Goal: Task Accomplishment & Management: Manage account settings

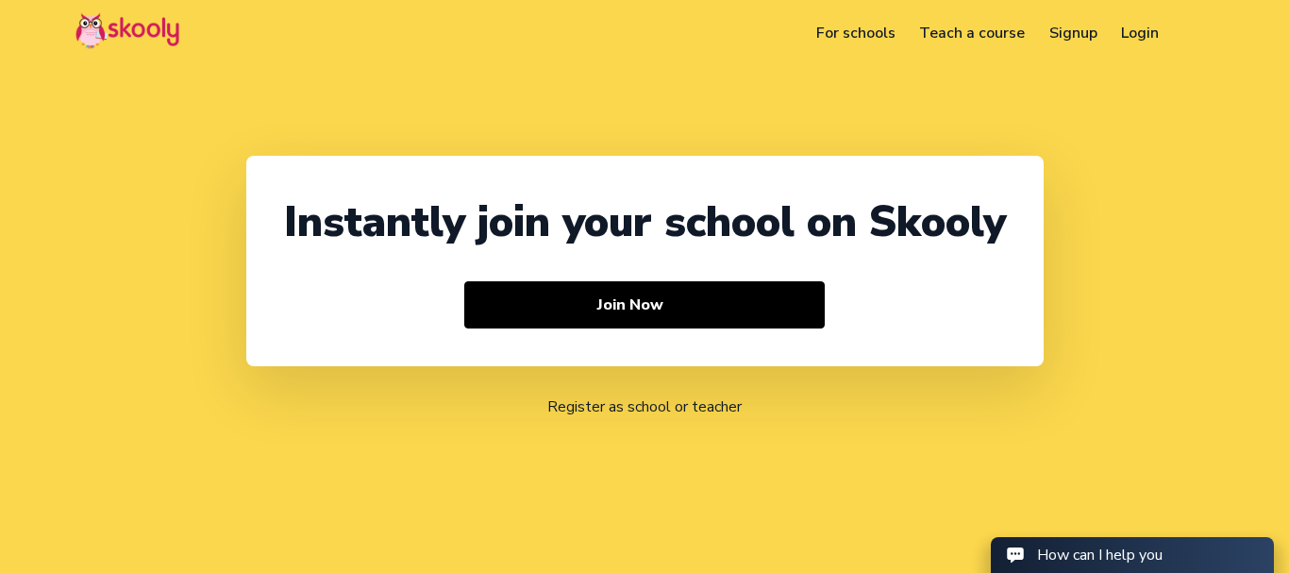
drag, startPoint x: 0, startPoint y: 0, endPoint x: 1145, endPoint y: 33, distance: 1145.7
click at [1145, 33] on link "Login" at bounding box center [1140, 33] width 62 height 30
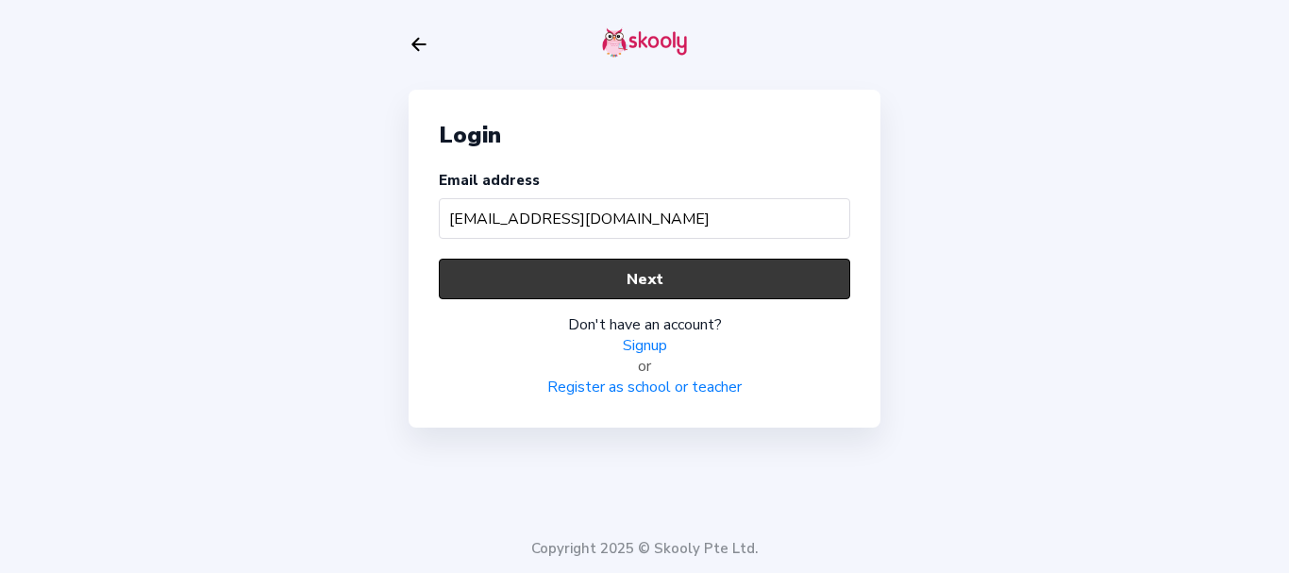
type input "jam01@mailinator.com"
click at [493, 266] on button "Next" at bounding box center [644, 278] width 411 height 41
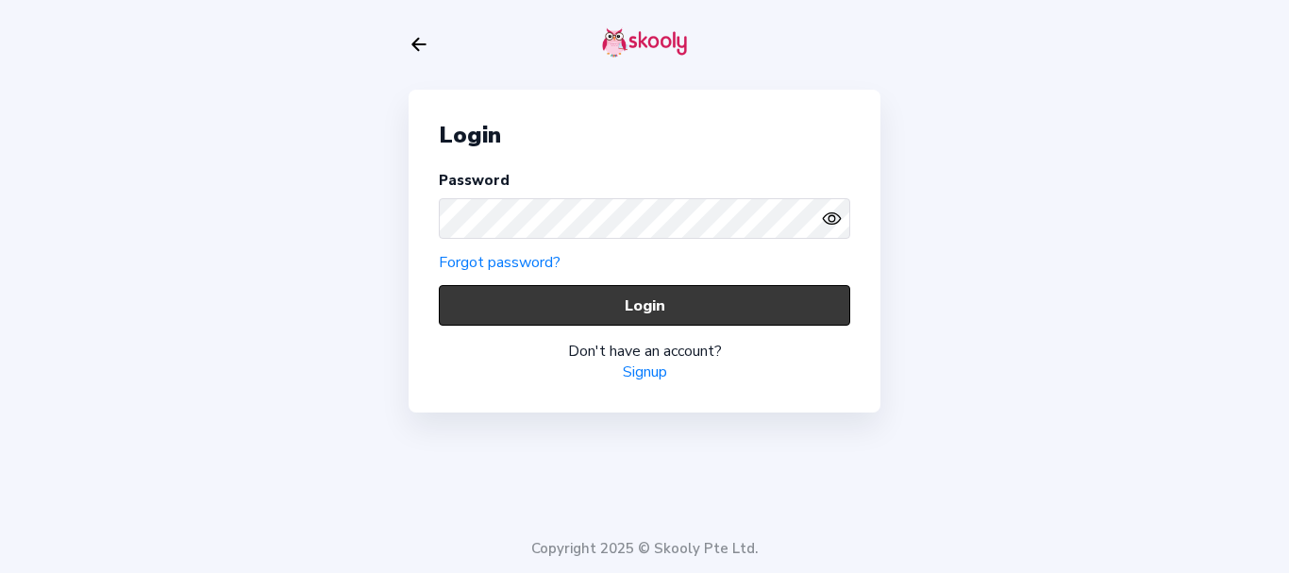
click at [501, 311] on button "Login" at bounding box center [644, 305] width 411 height 41
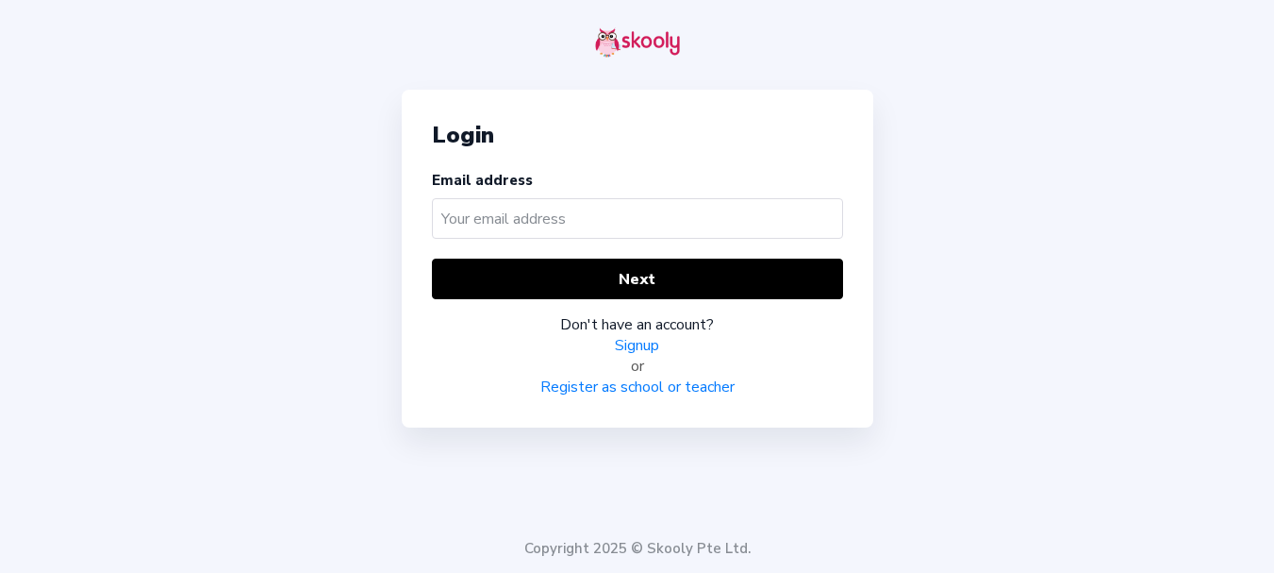
type input "s"
type input "den@mailinator.com"
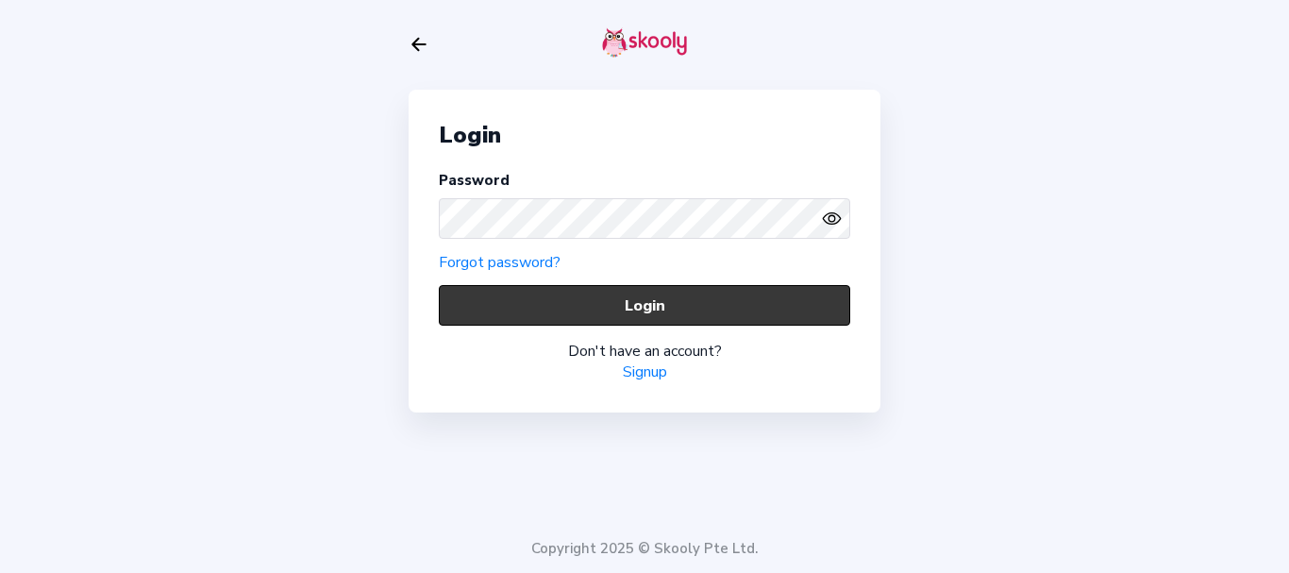
click at [557, 305] on button "Login" at bounding box center [644, 305] width 411 height 41
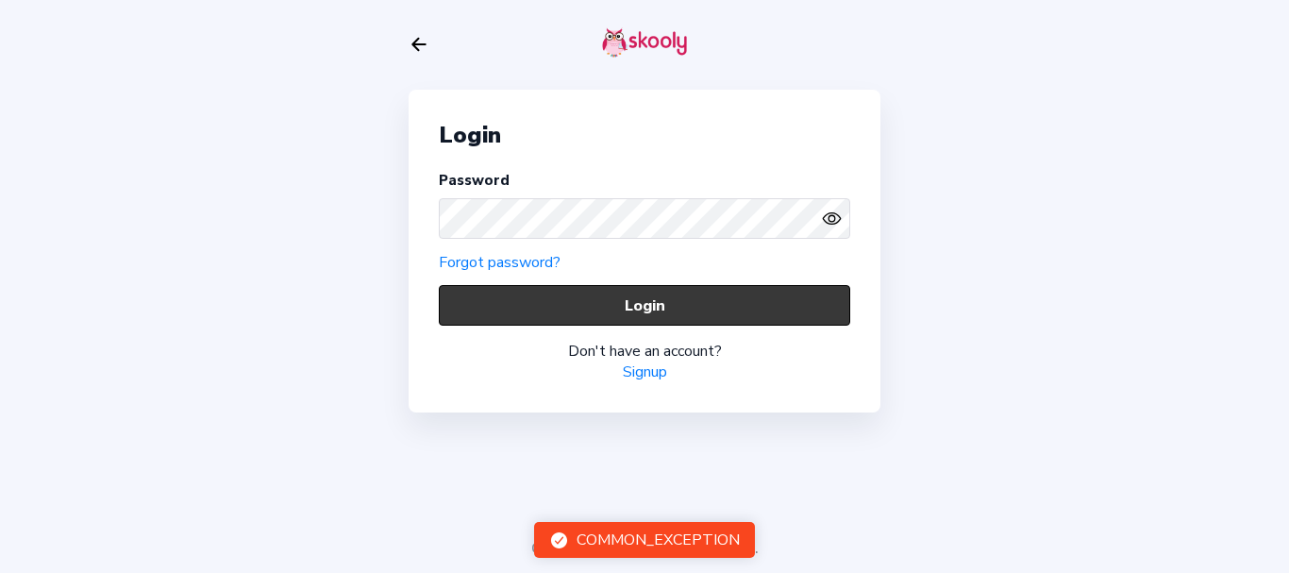
click at [565, 314] on button "Login" at bounding box center [644, 305] width 411 height 41
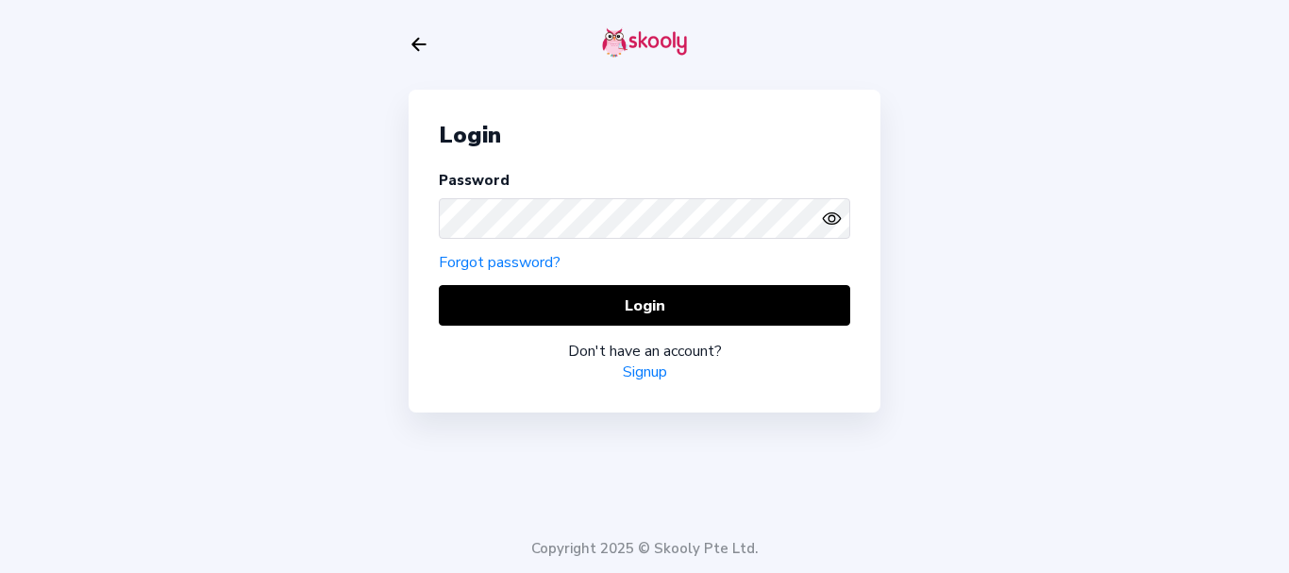
click at [836, 216] on icon "Eye" at bounding box center [832, 218] width 20 height 20
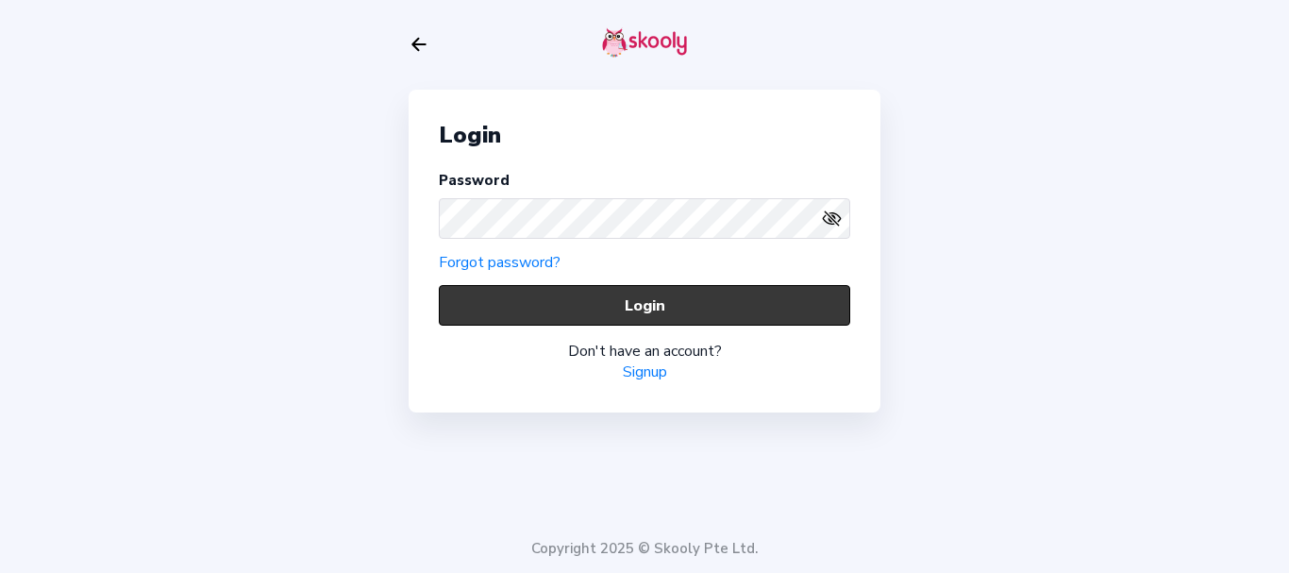
click at [616, 297] on button "Login" at bounding box center [644, 305] width 411 height 41
click at [546, 305] on button "Login" at bounding box center [644, 305] width 411 height 41
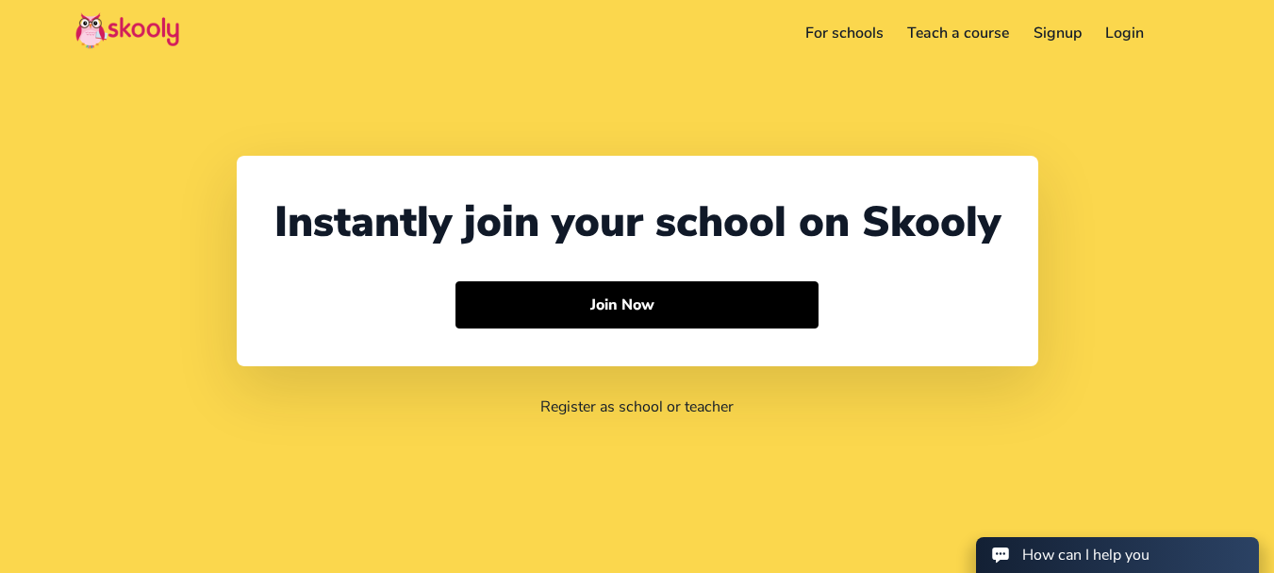
click at [1138, 29] on link "Login" at bounding box center [1125, 33] width 63 height 30
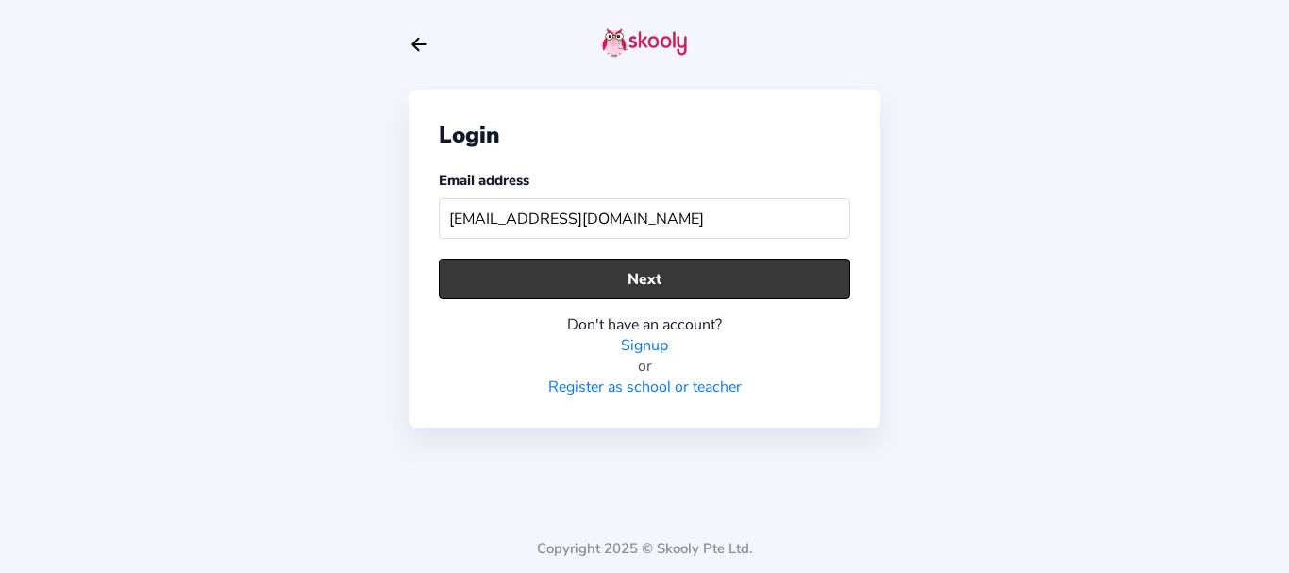
type input "james01@mailinator.com"
click at [654, 270] on button "Next" at bounding box center [644, 278] width 411 height 41
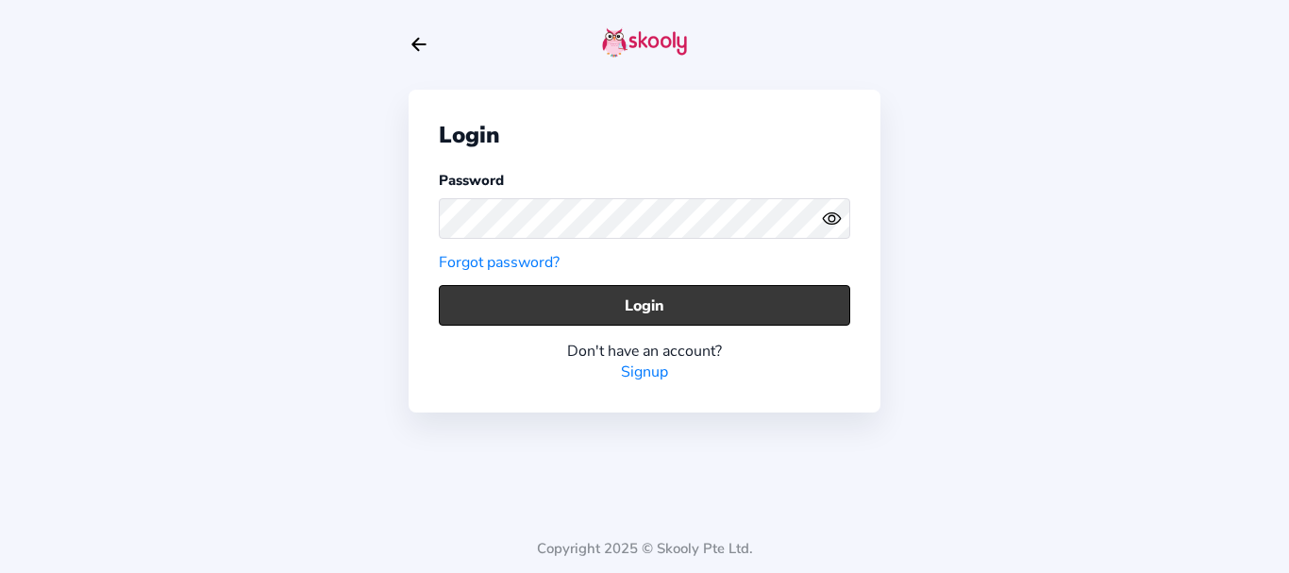
click at [495, 286] on button "Login" at bounding box center [644, 305] width 411 height 41
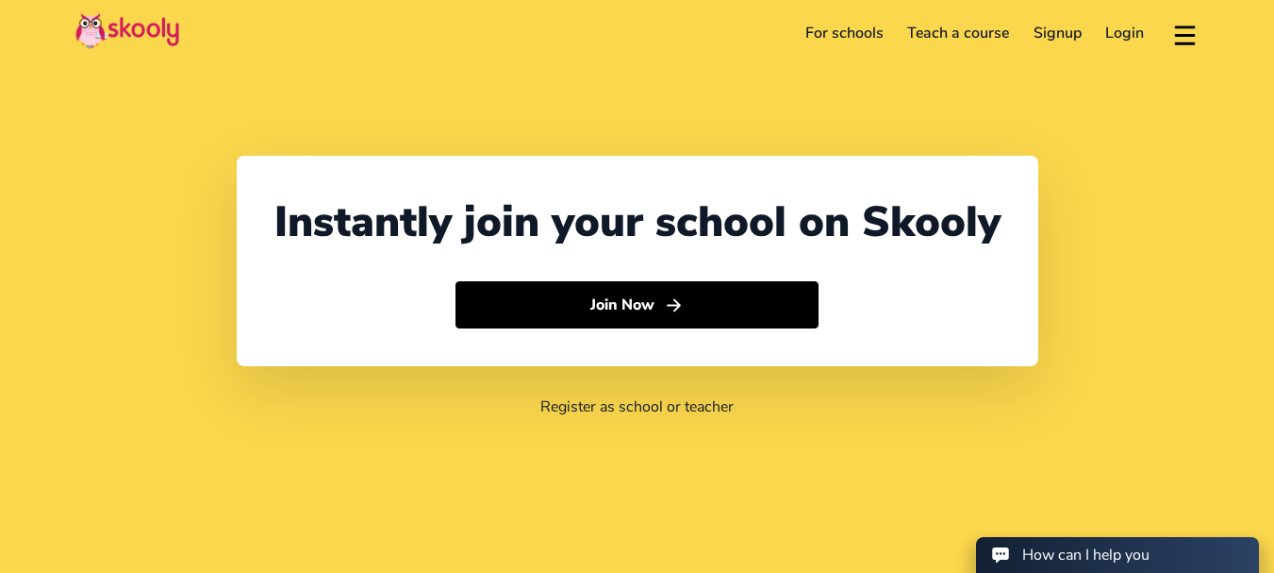
click at [1115, 30] on link "Login" at bounding box center [1125, 33] width 63 height 30
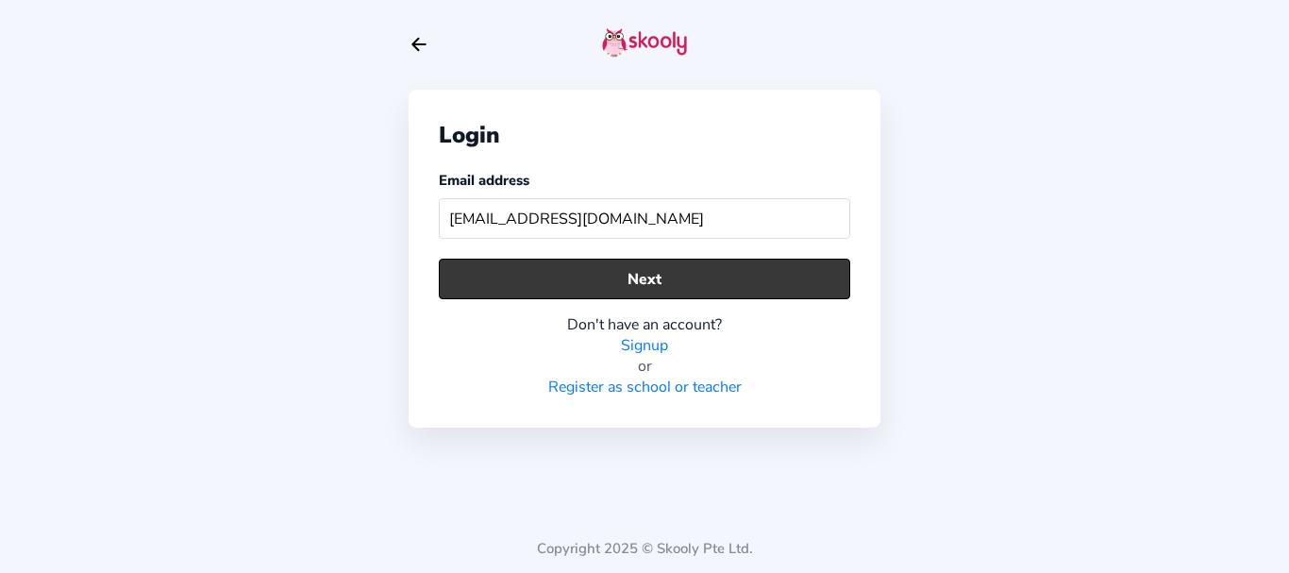
type input "gowtham16@mailinator.com"
click at [691, 279] on button "Next" at bounding box center [644, 278] width 411 height 41
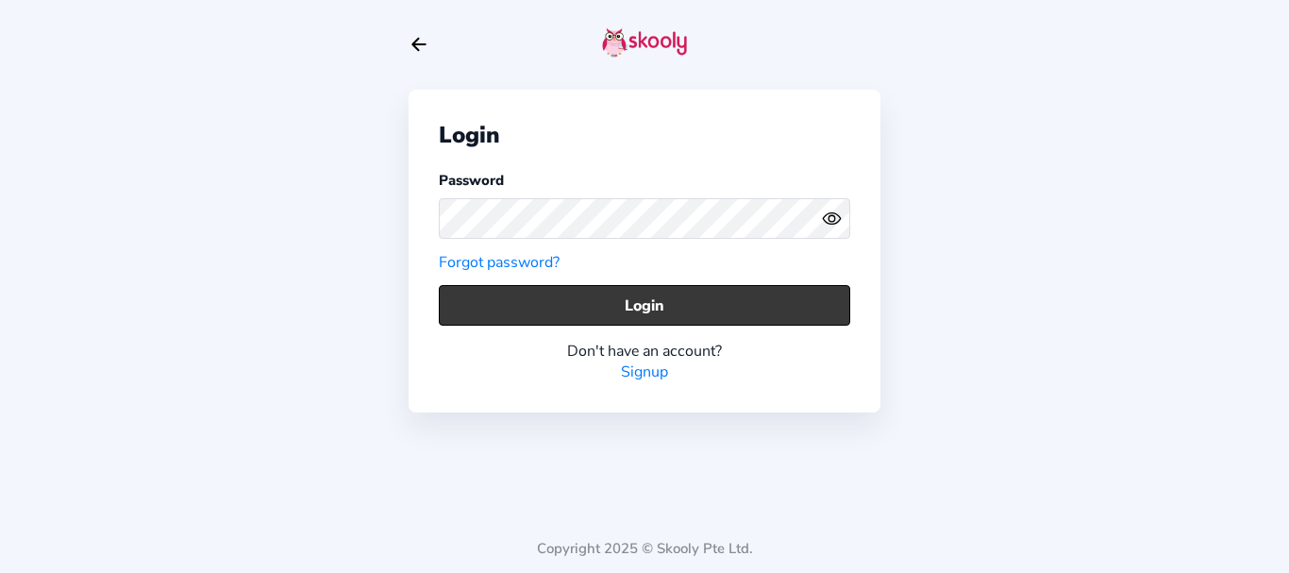
click at [517, 308] on button "Login" at bounding box center [644, 305] width 411 height 41
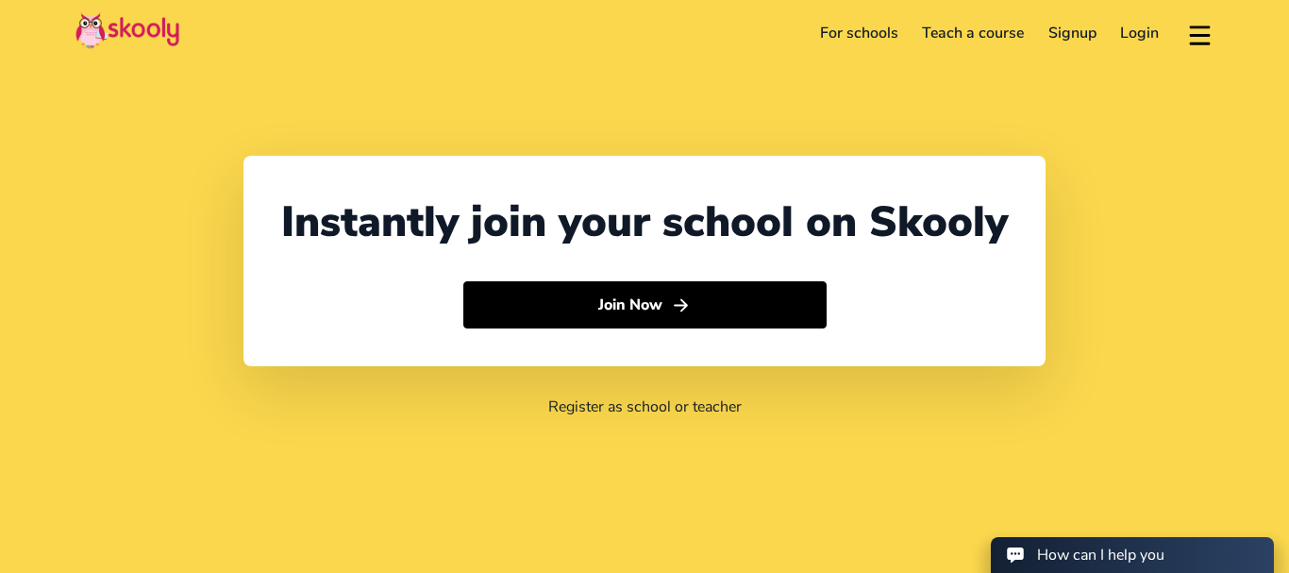
select select "91"
select select "[GEOGRAPHIC_DATA]"
select select "[GEOGRAPHIC_DATA]/[GEOGRAPHIC_DATA]"
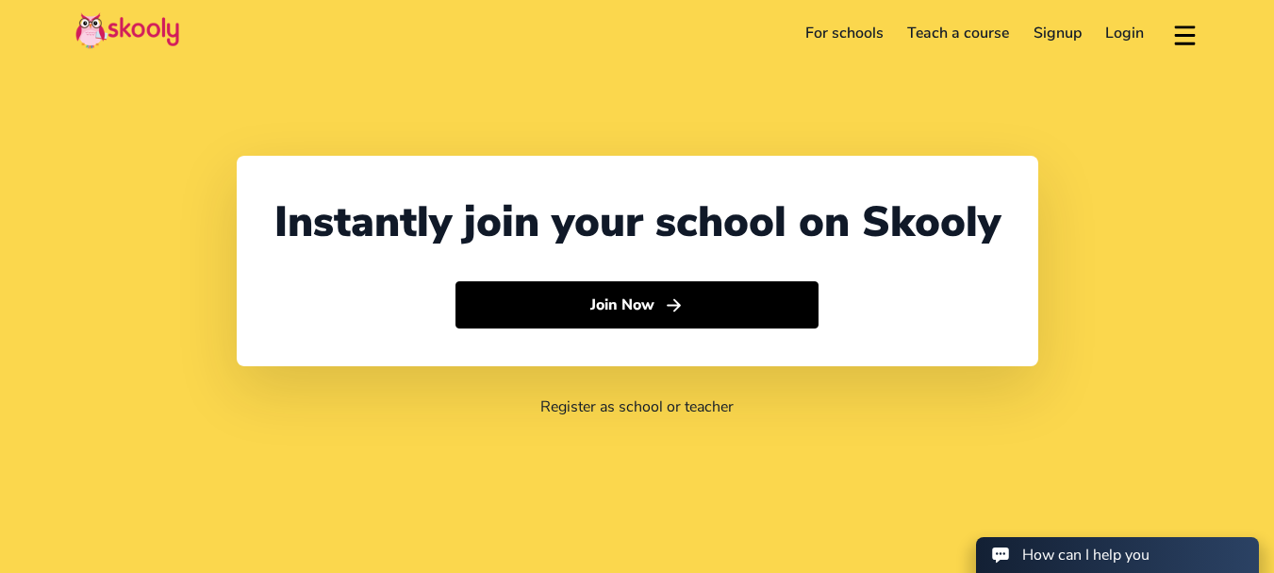
click at [1119, 31] on link "Login" at bounding box center [1125, 33] width 63 height 30
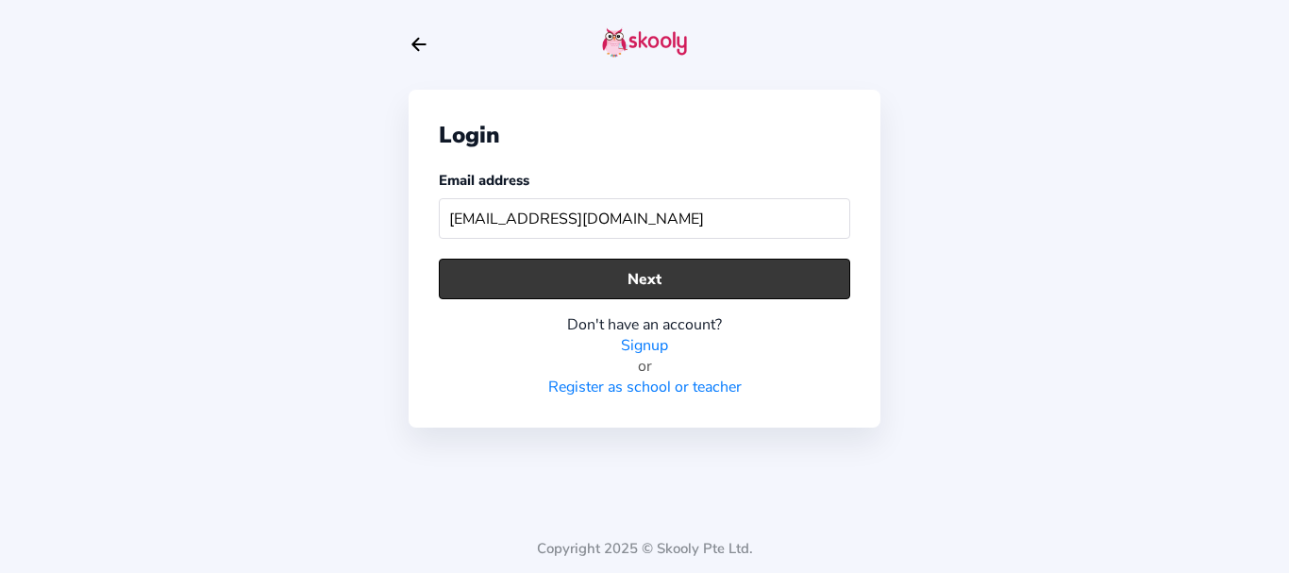
type input "jp@mailinator.com"
click at [529, 276] on button "Next" at bounding box center [644, 278] width 411 height 41
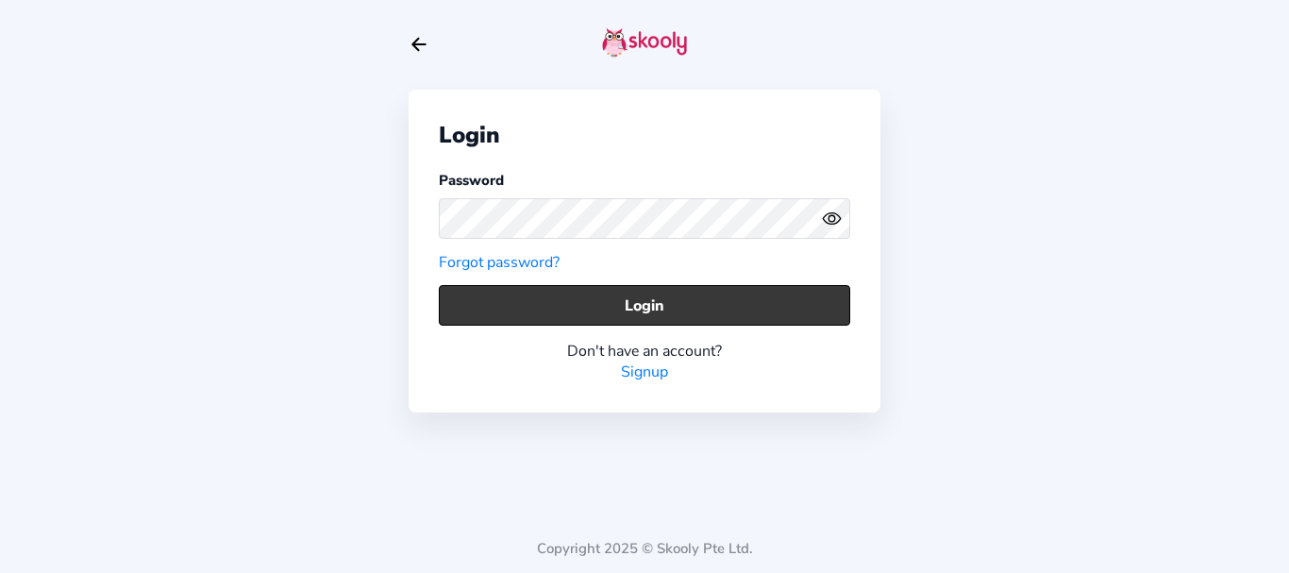
click at [538, 312] on button "Login" at bounding box center [644, 305] width 411 height 41
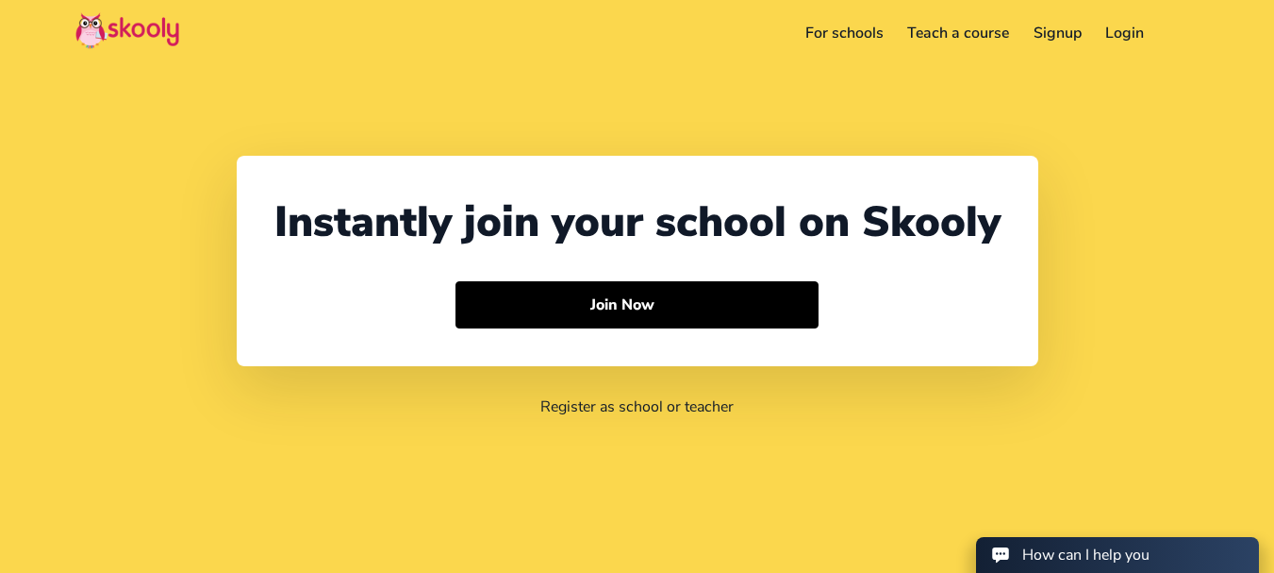
select select "91"
select select "[GEOGRAPHIC_DATA]"
select select "[GEOGRAPHIC_DATA]/[GEOGRAPHIC_DATA]"
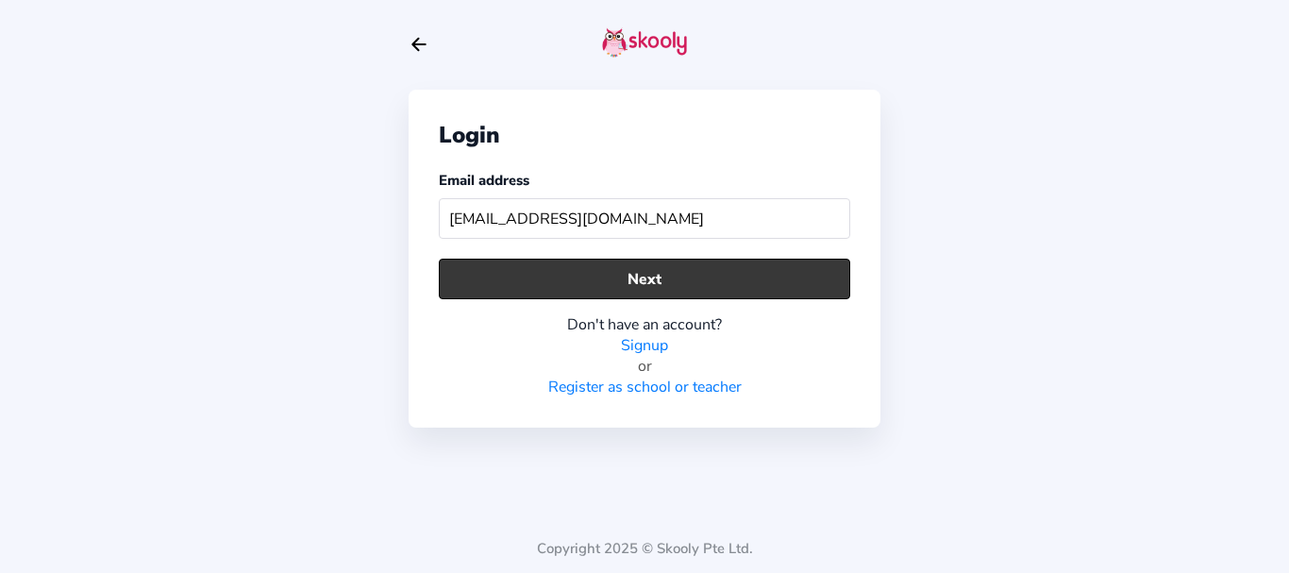
type input "[EMAIL_ADDRESS][DOMAIN_NAME]"
click at [741, 291] on button "Next" at bounding box center [644, 278] width 411 height 41
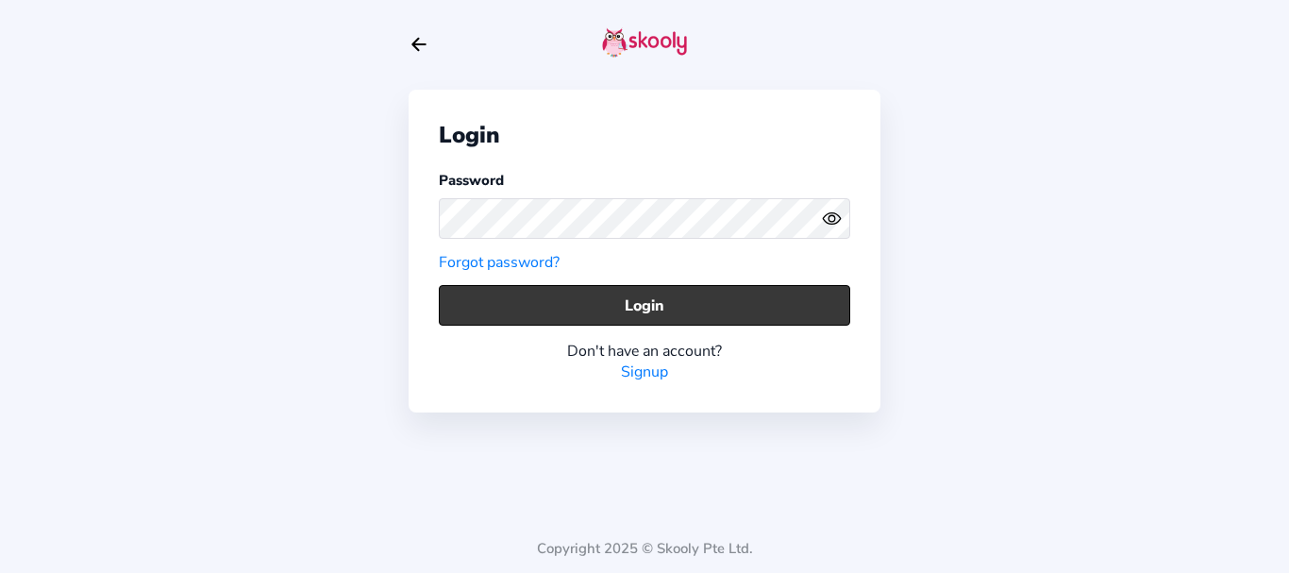
click at [513, 309] on button "Login" at bounding box center [644, 305] width 411 height 41
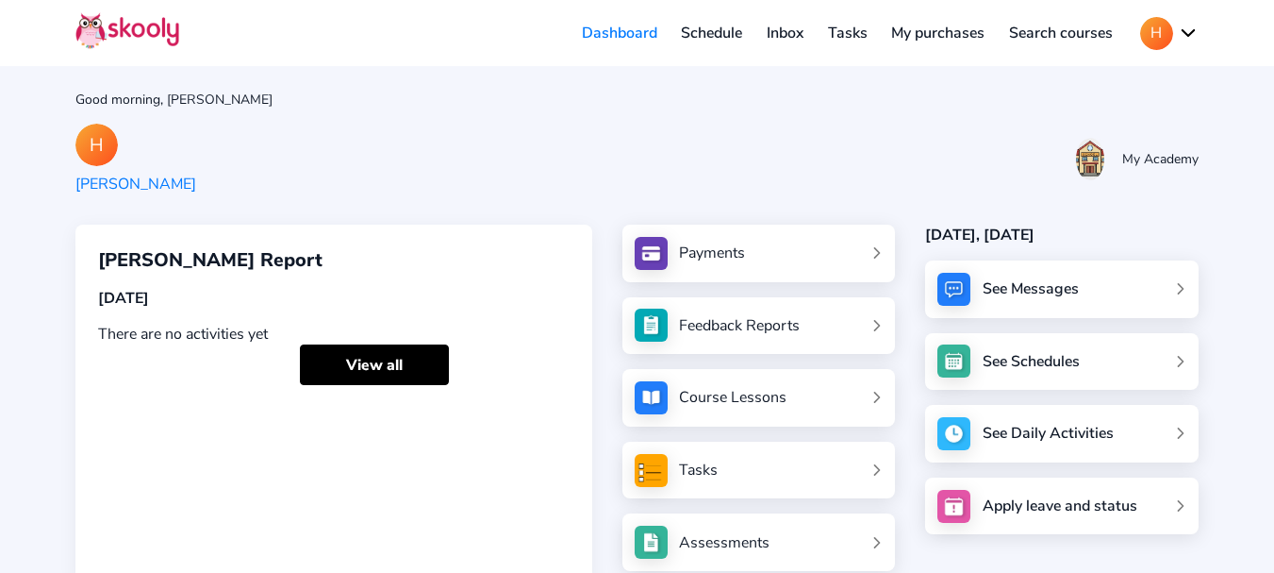
click at [926, 35] on link "My purchases" at bounding box center [938, 33] width 118 height 30
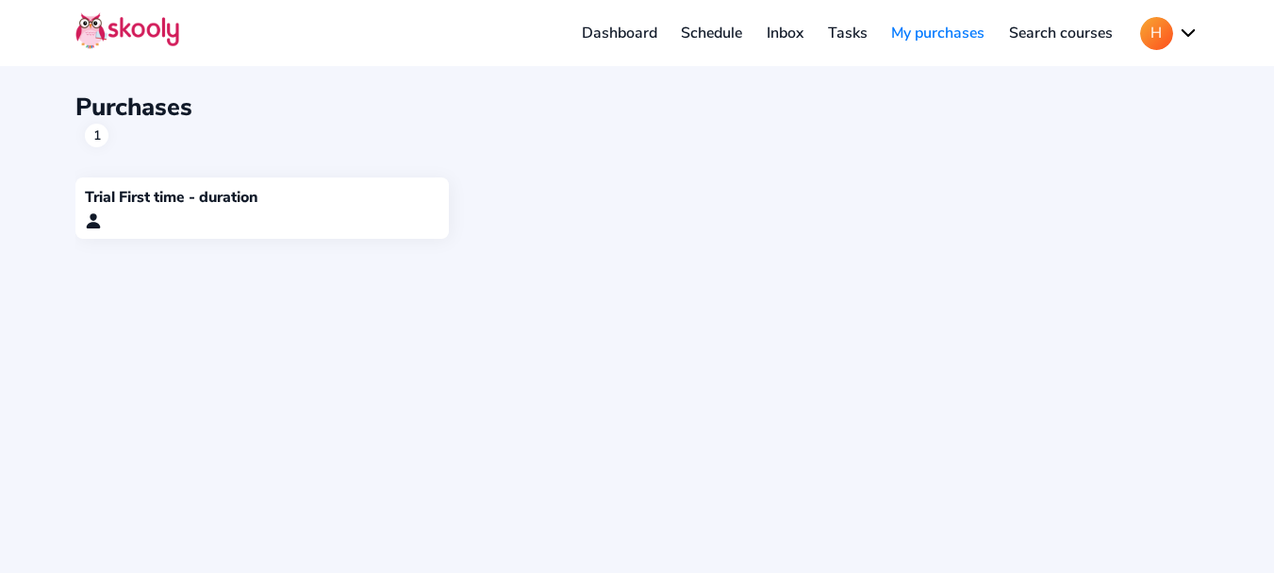
click at [625, 27] on link "Dashboard" at bounding box center [620, 33] width 100 height 30
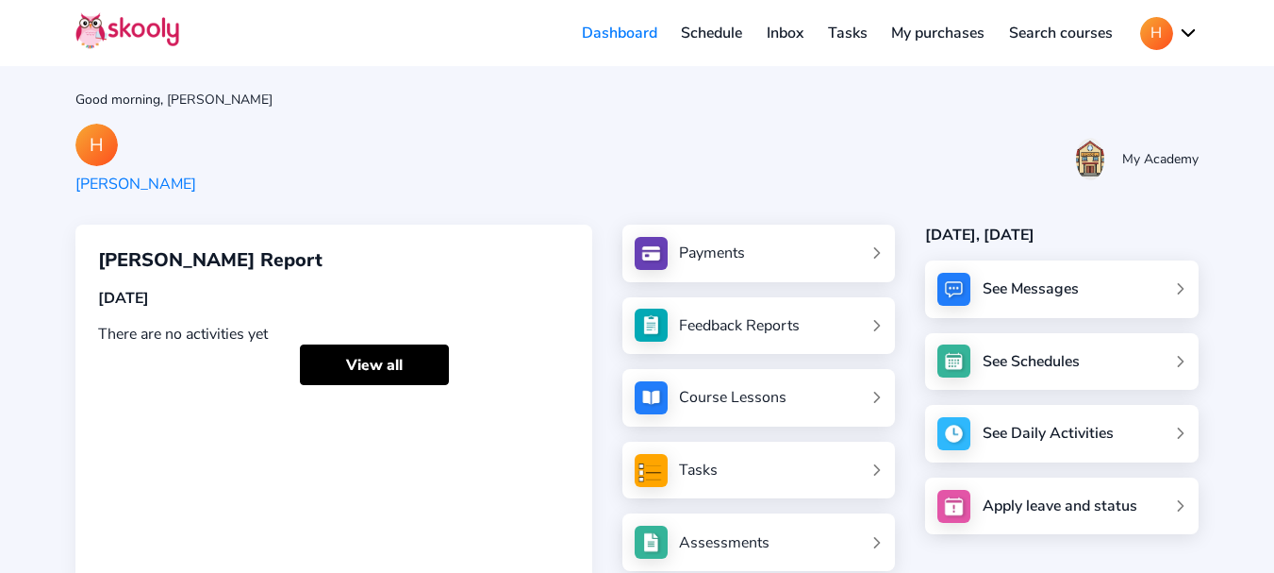
click at [708, 254] on div "Payments" at bounding box center [712, 252] width 66 height 21
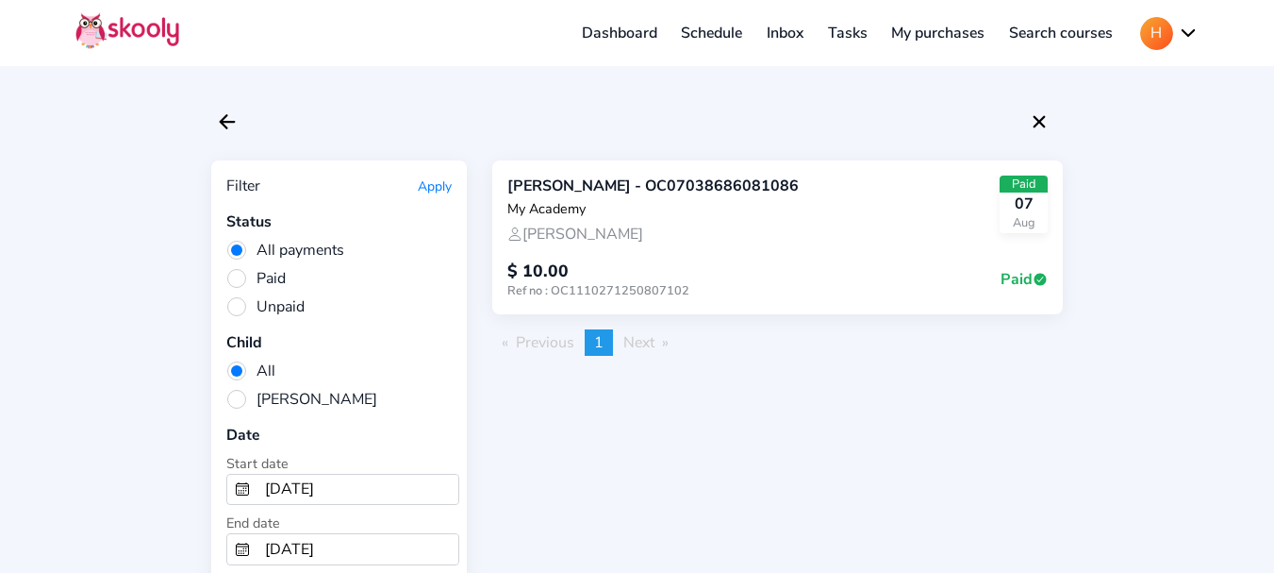
click at [1149, 33] on button "H" at bounding box center [1170, 33] width 58 height 33
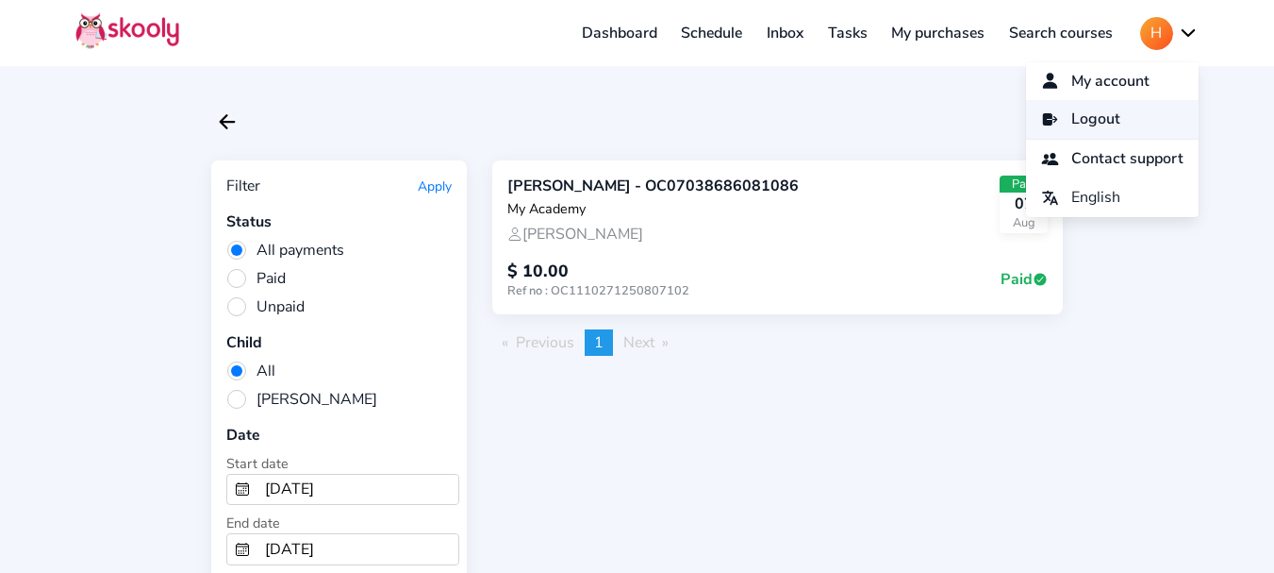
click at [1115, 118] on link "Logout" at bounding box center [1112, 119] width 173 height 39
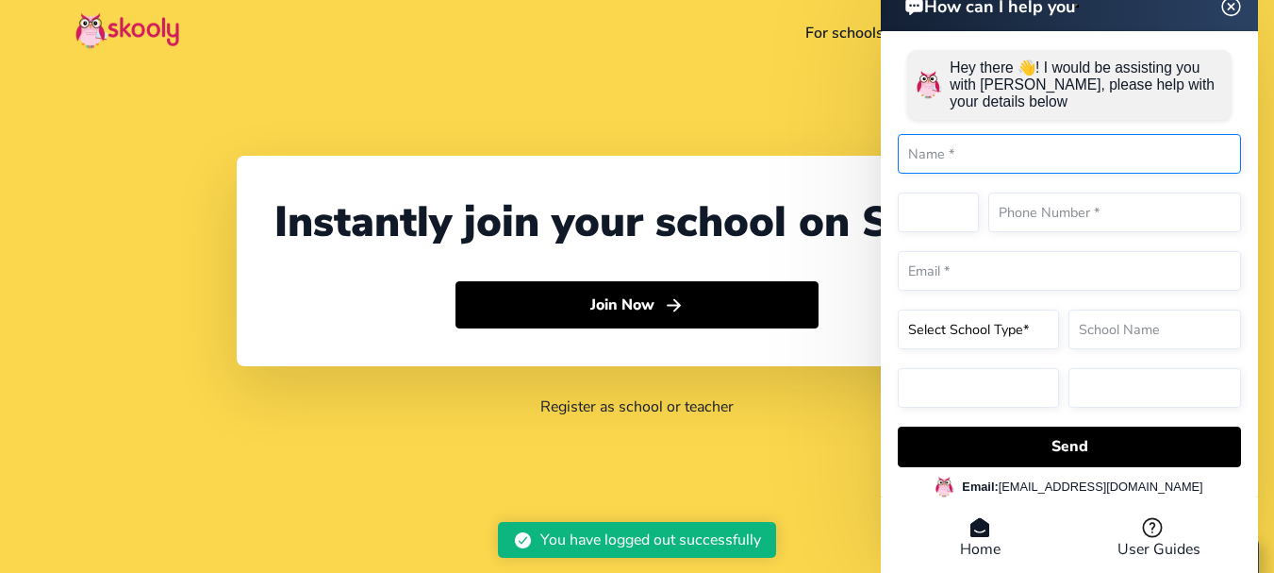
select select "91"
select select "India"
select select "Asia/Kolkata"
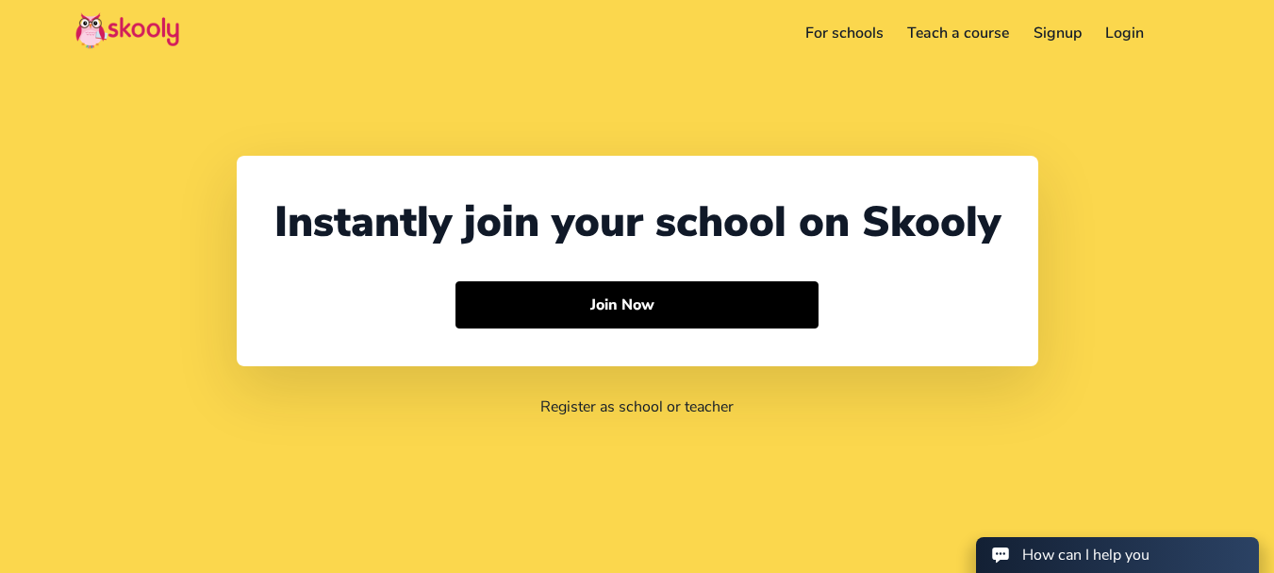
select select "91"
select select "[GEOGRAPHIC_DATA]"
select select "[GEOGRAPHIC_DATA]/[GEOGRAPHIC_DATA]"
click at [1132, 35] on link "Login" at bounding box center [1125, 33] width 63 height 30
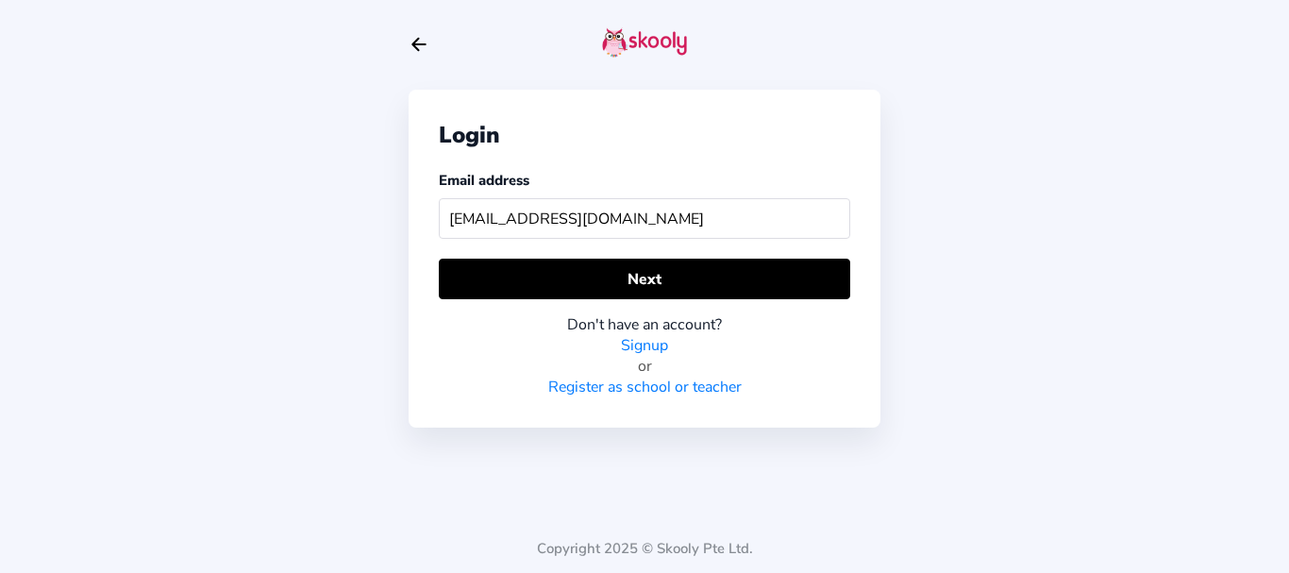
type input "[EMAIL_ADDRESS][DOMAIN_NAME]"
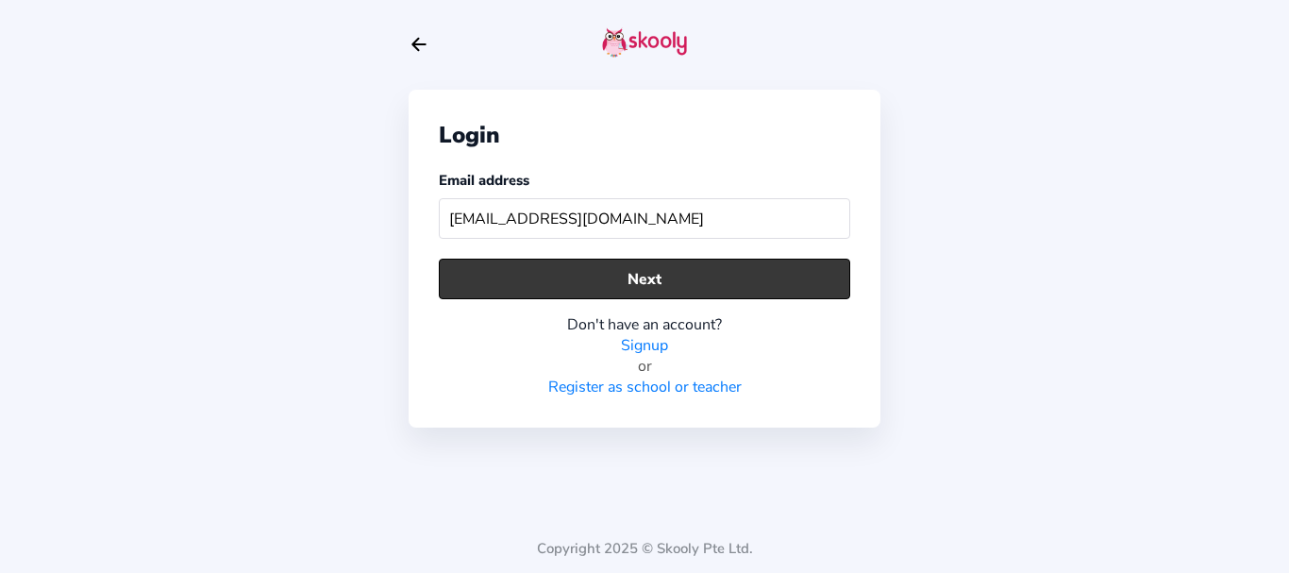
click at [625, 277] on button "Next" at bounding box center [644, 278] width 411 height 41
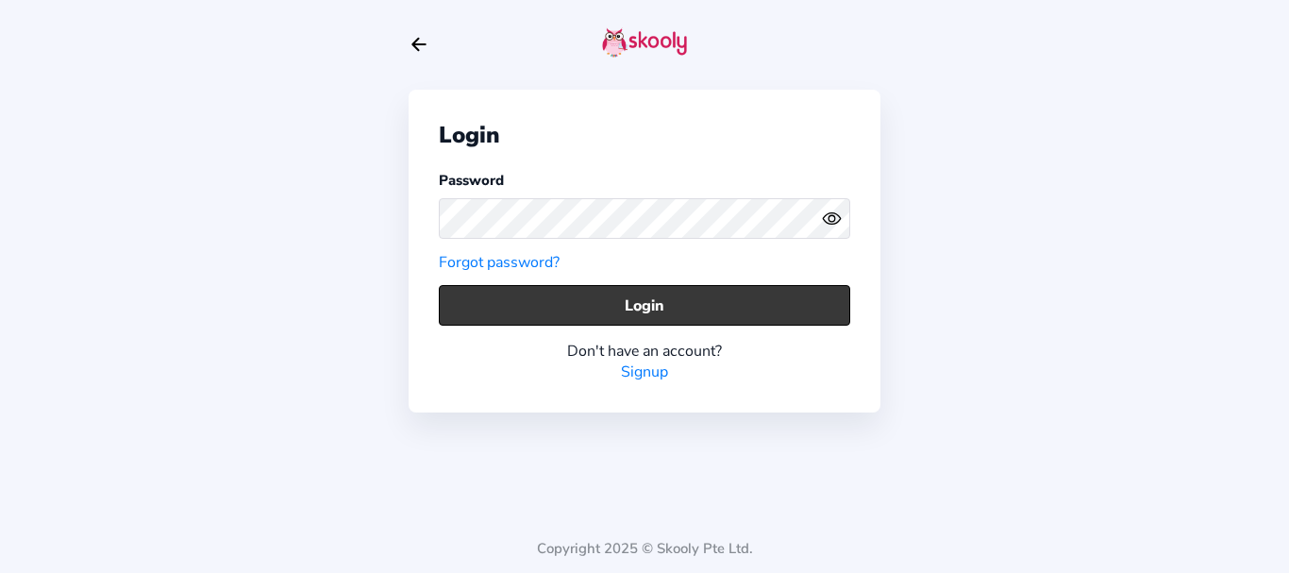
click at [638, 289] on button "Login" at bounding box center [644, 305] width 411 height 41
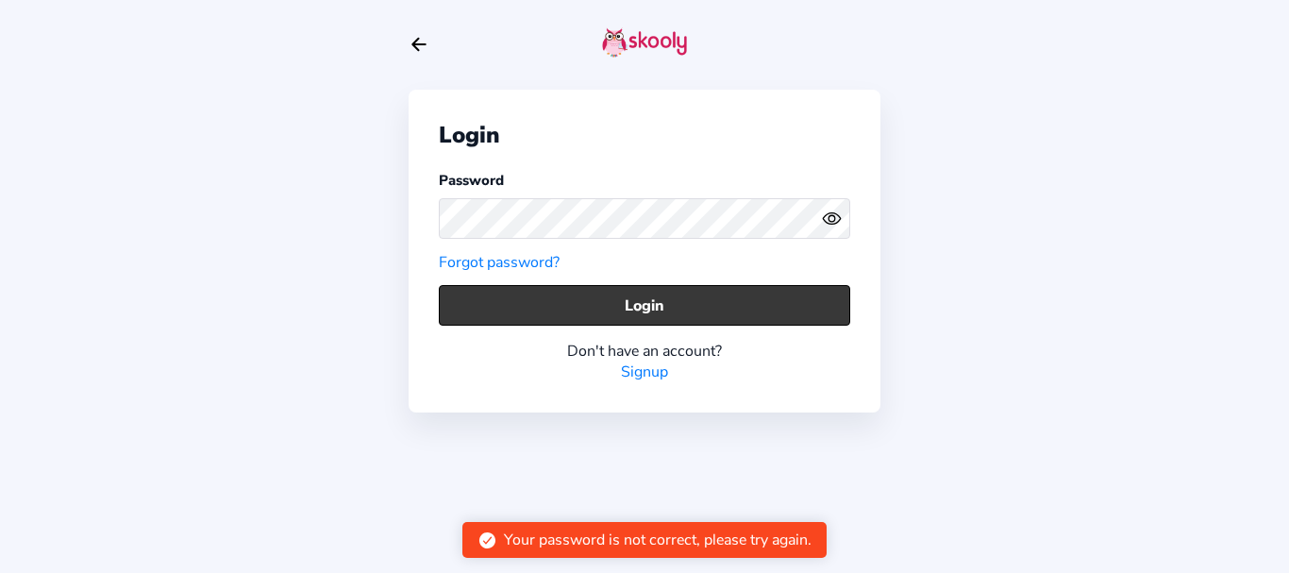
click at [662, 291] on button "Login" at bounding box center [644, 305] width 411 height 41
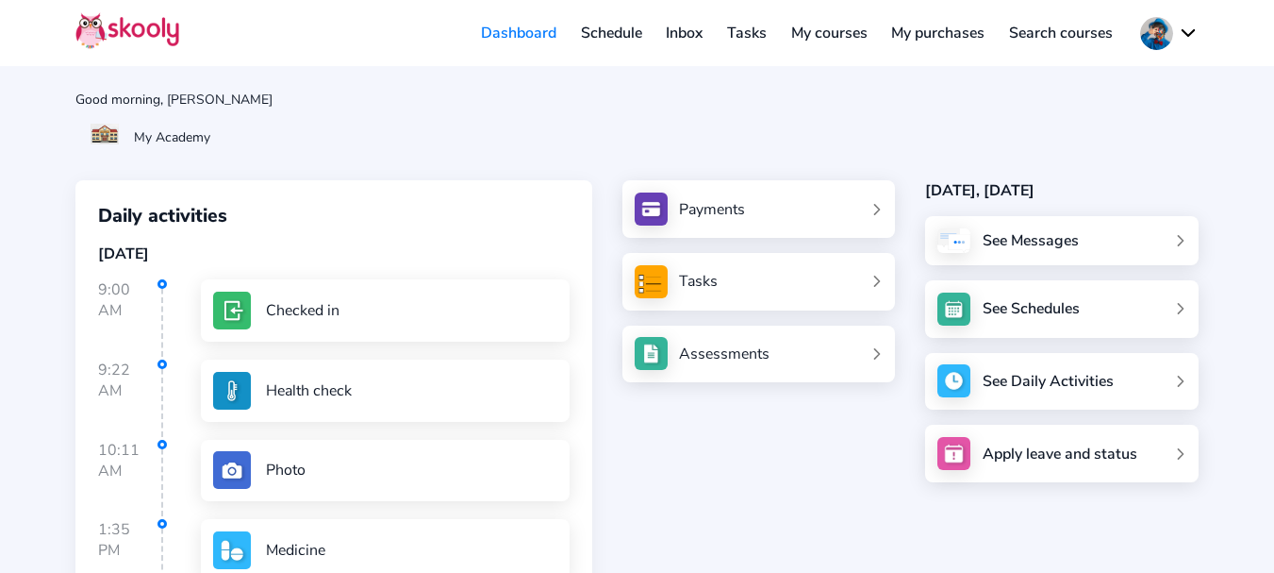
click at [1169, 28] on button at bounding box center [1170, 33] width 58 height 33
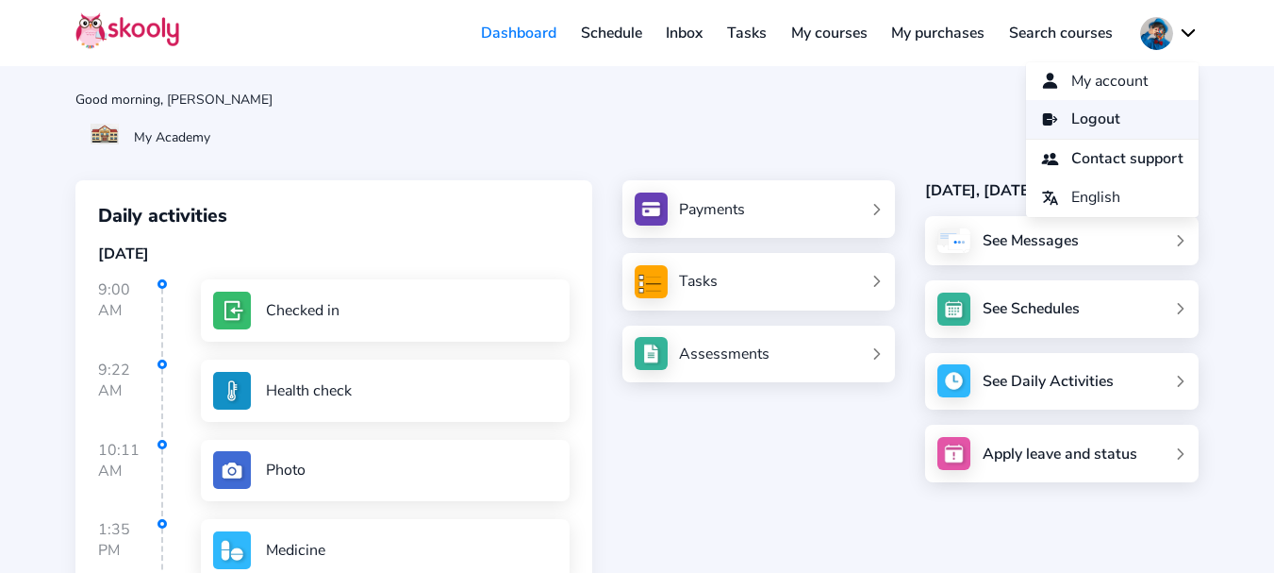
click at [1097, 116] on span "Logout" at bounding box center [1096, 119] width 49 height 27
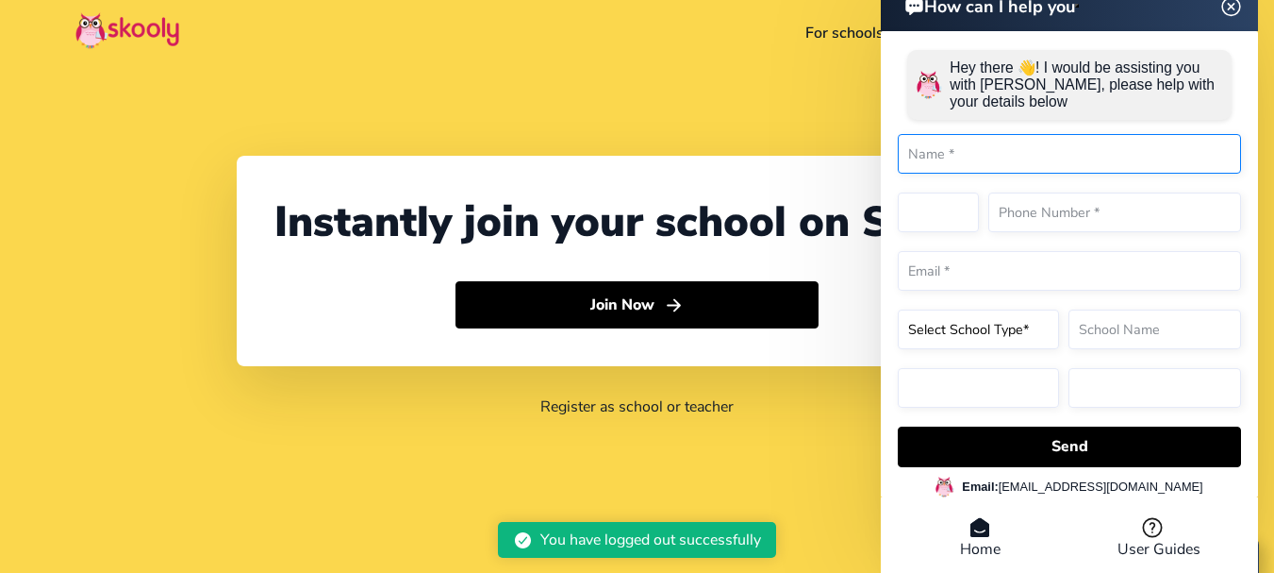
select select "91"
select select "[GEOGRAPHIC_DATA]"
select select "[GEOGRAPHIC_DATA]/[GEOGRAPHIC_DATA]"
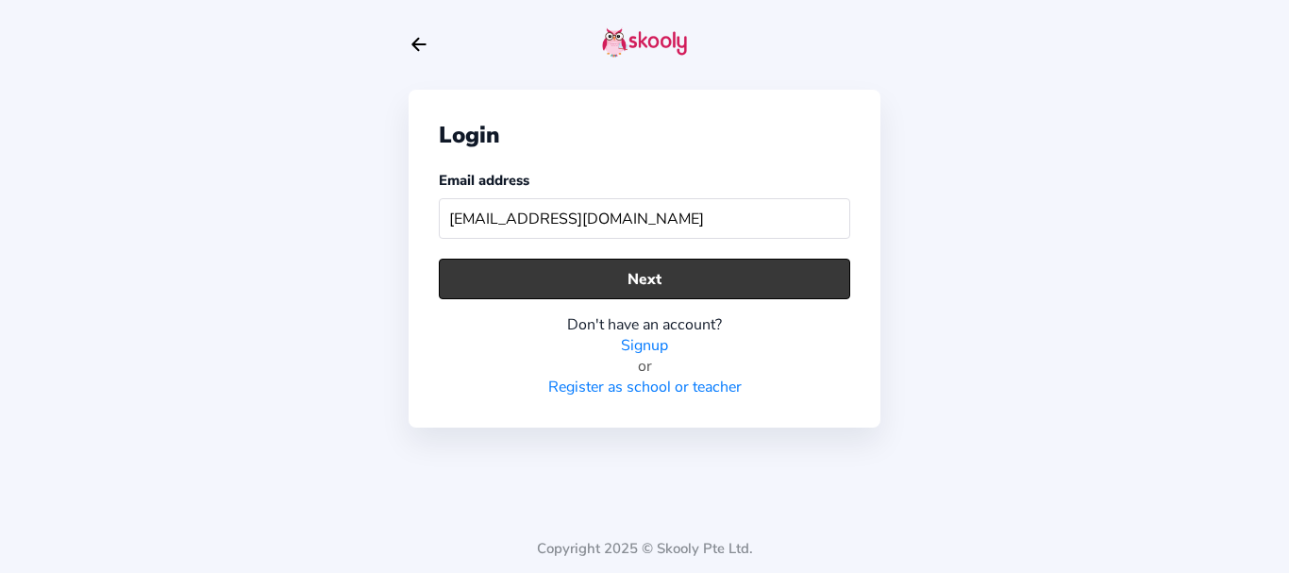
type input "divyanair001@mailinator.com"
click at [605, 266] on button "Next" at bounding box center [644, 278] width 411 height 41
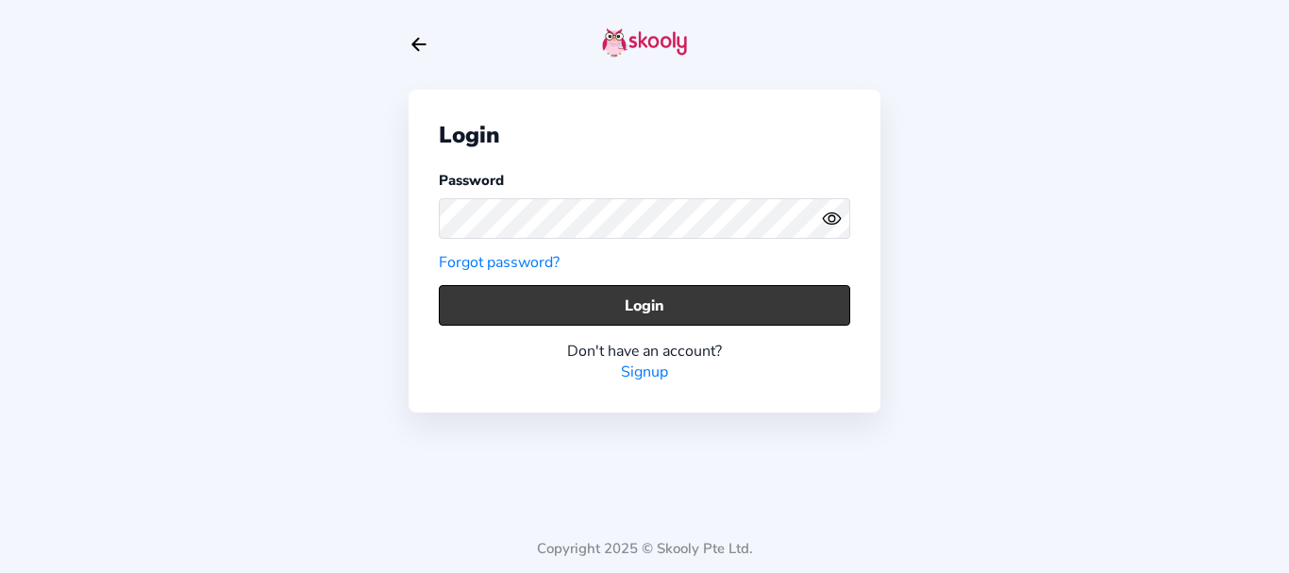
click at [493, 314] on button "Login" at bounding box center [644, 305] width 411 height 41
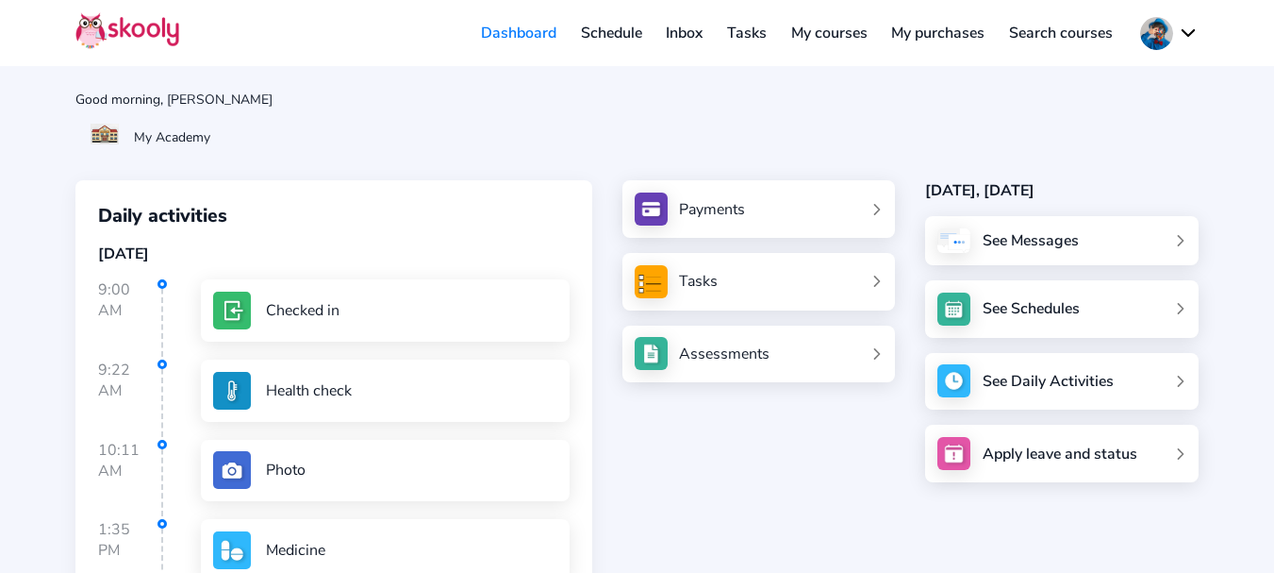
click at [1160, 41] on button at bounding box center [1170, 33] width 58 height 33
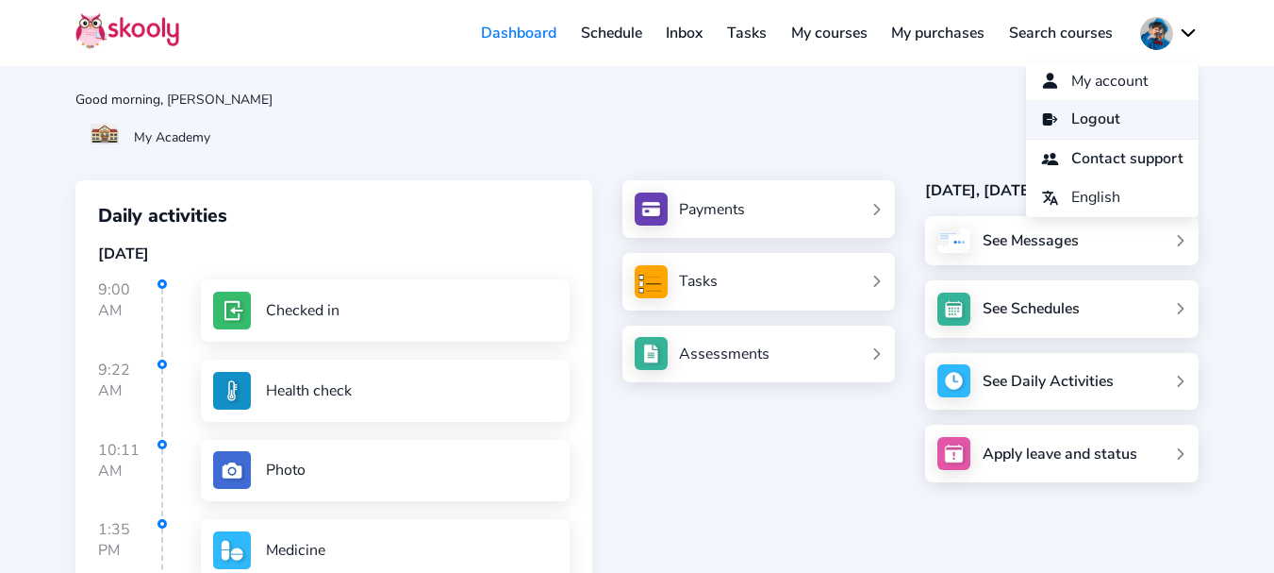
click at [1094, 120] on span "Logout" at bounding box center [1096, 119] width 49 height 27
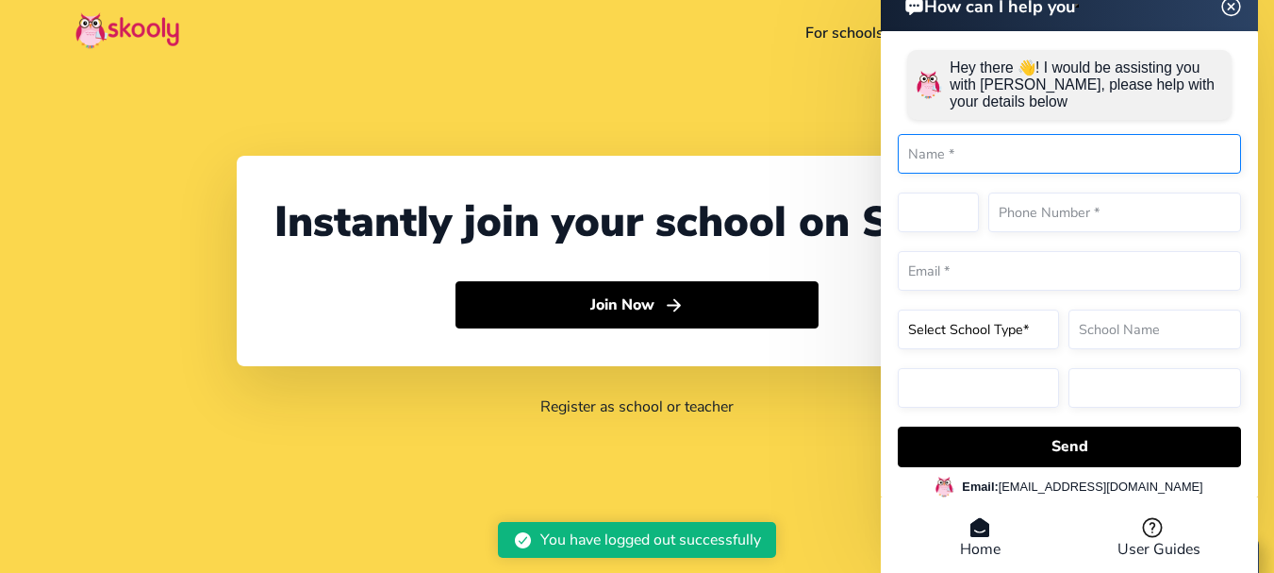
select select "91"
select select "[GEOGRAPHIC_DATA]"
select select "[GEOGRAPHIC_DATA]/[GEOGRAPHIC_DATA]"
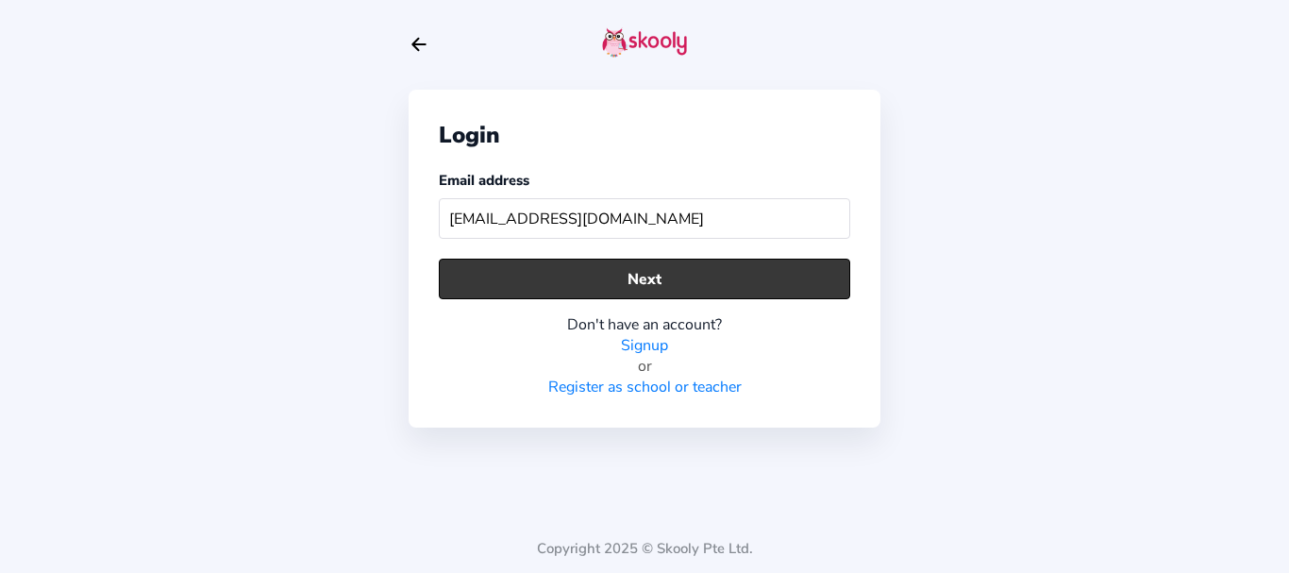
type input "[EMAIL_ADDRESS][DOMAIN_NAME]"
click at [572, 278] on button "Next" at bounding box center [644, 278] width 411 height 41
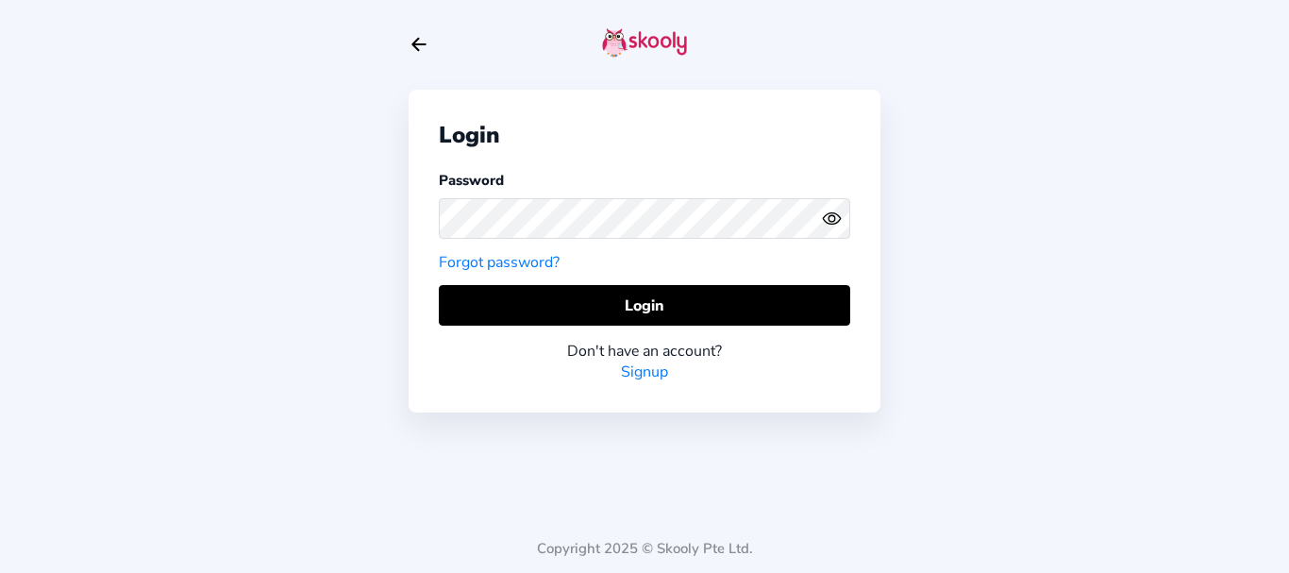
click at [425, 46] on icon "Arrow Back" at bounding box center [418, 44] width 21 height 21
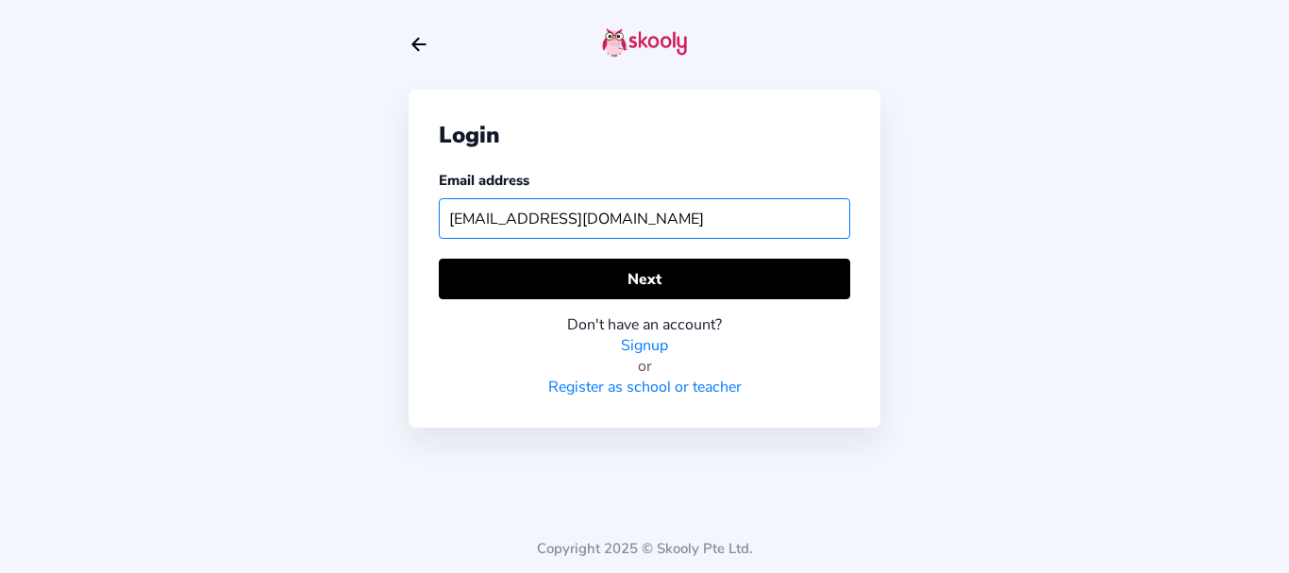
drag, startPoint x: 638, startPoint y: 231, endPoint x: 423, endPoint y: 197, distance: 217.8
click at [425, 197] on div "Login Email address [EMAIL_ADDRESS][DOMAIN_NAME] Next Don't have an account? Si…" at bounding box center [644, 259] width 472 height 338
paste input "karan.singh"
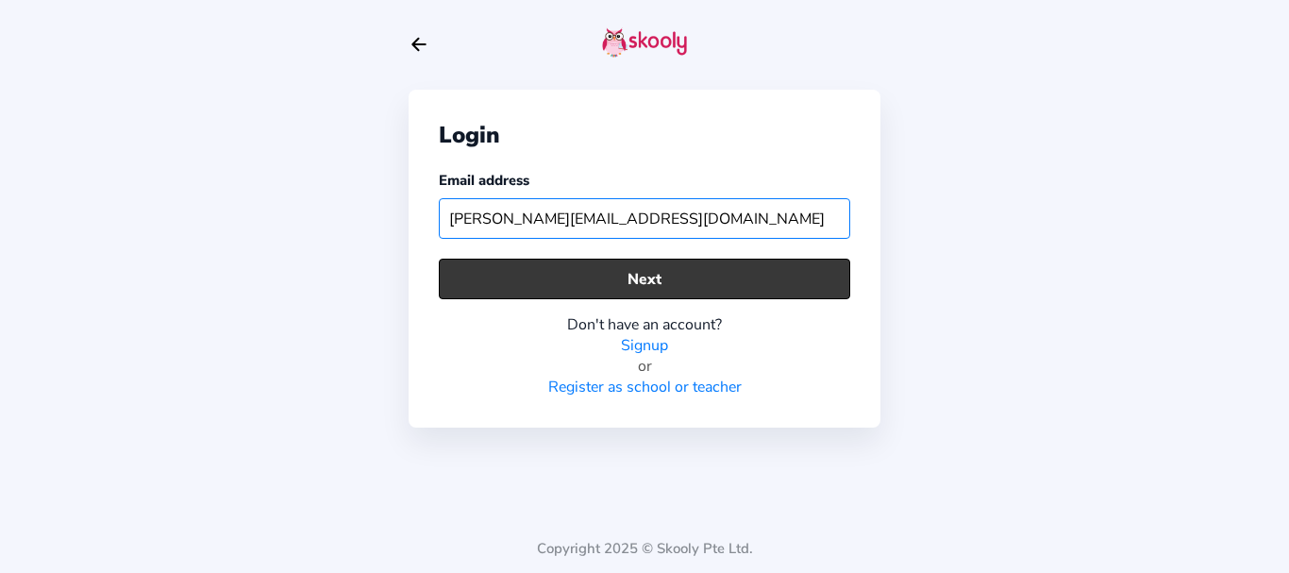
type input "[PERSON_NAME][EMAIL_ADDRESS][DOMAIN_NAME]"
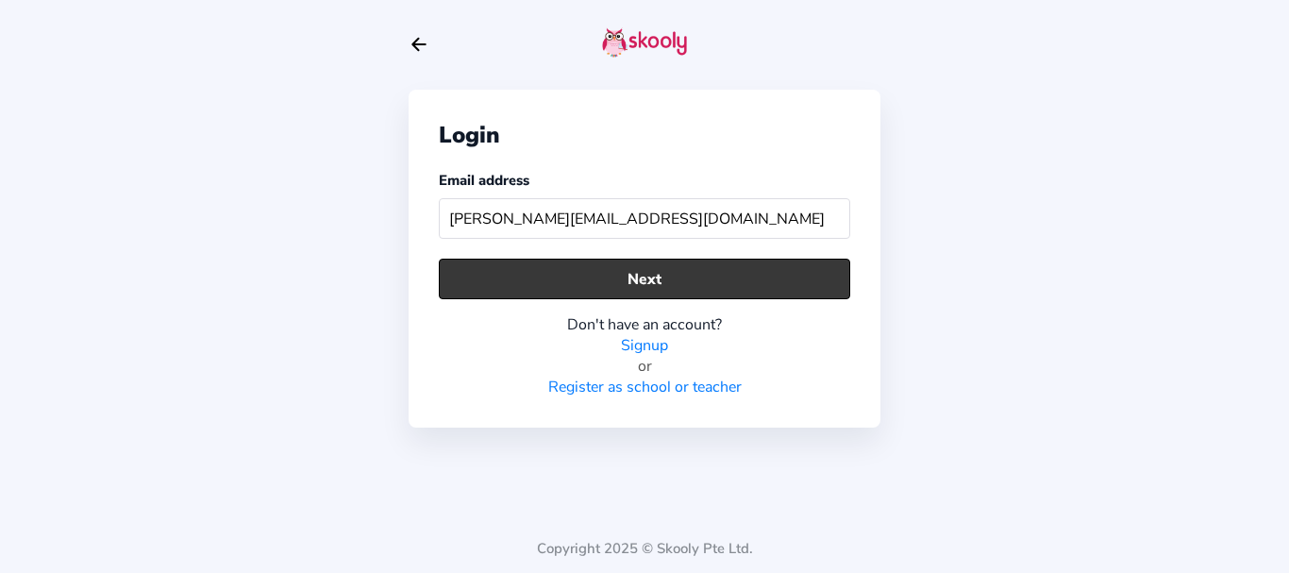
click at [491, 282] on button "Next" at bounding box center [644, 278] width 411 height 41
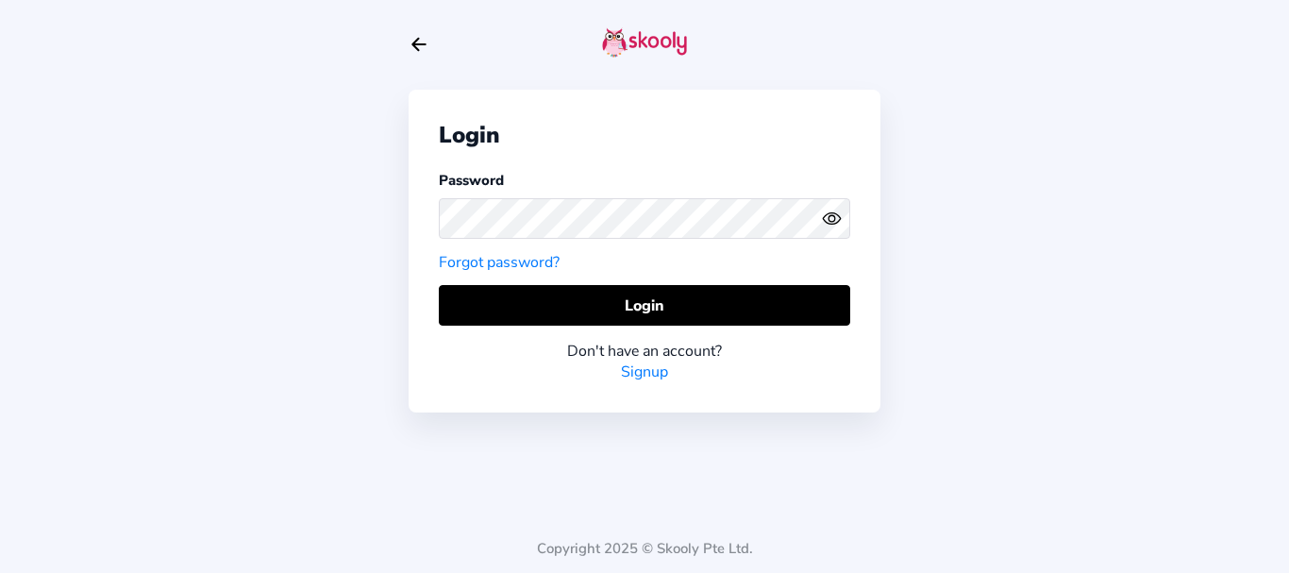
click at [424, 48] on icon "Arrow Back" at bounding box center [418, 44] width 21 height 21
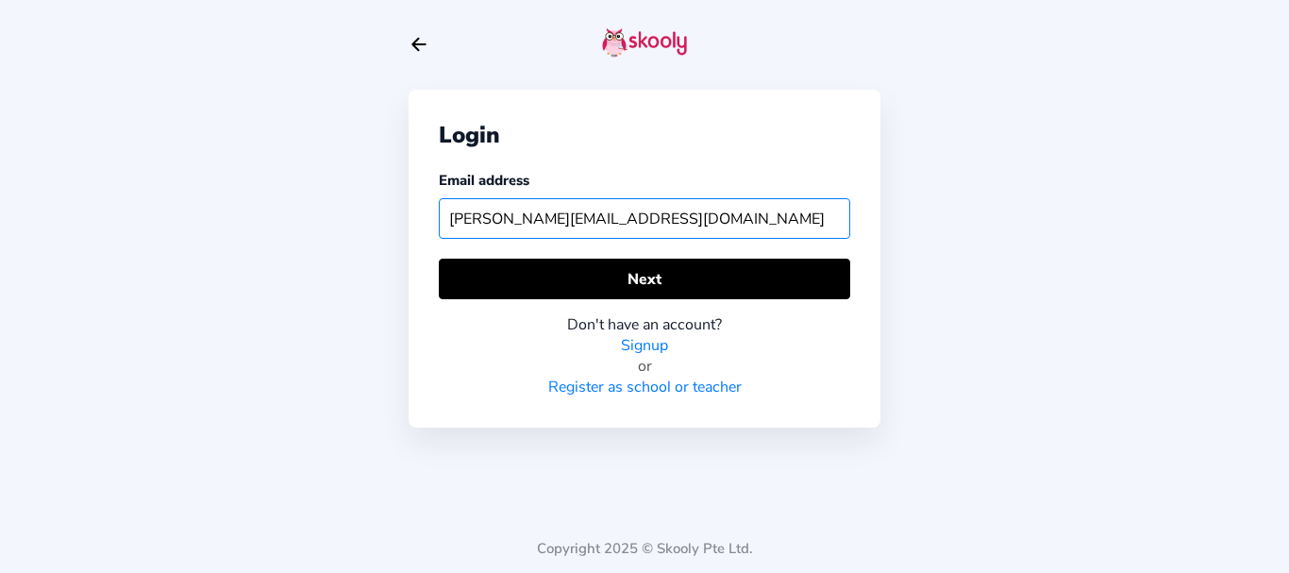
drag, startPoint x: 658, startPoint y: 224, endPoint x: 279, endPoint y: 234, distance: 378.4
click at [279, 234] on div "Login Email address karan.singh@mailinator.com Next Don't have an account? Sign…" at bounding box center [644, 286] width 1289 height 573
paste input "tarnik"
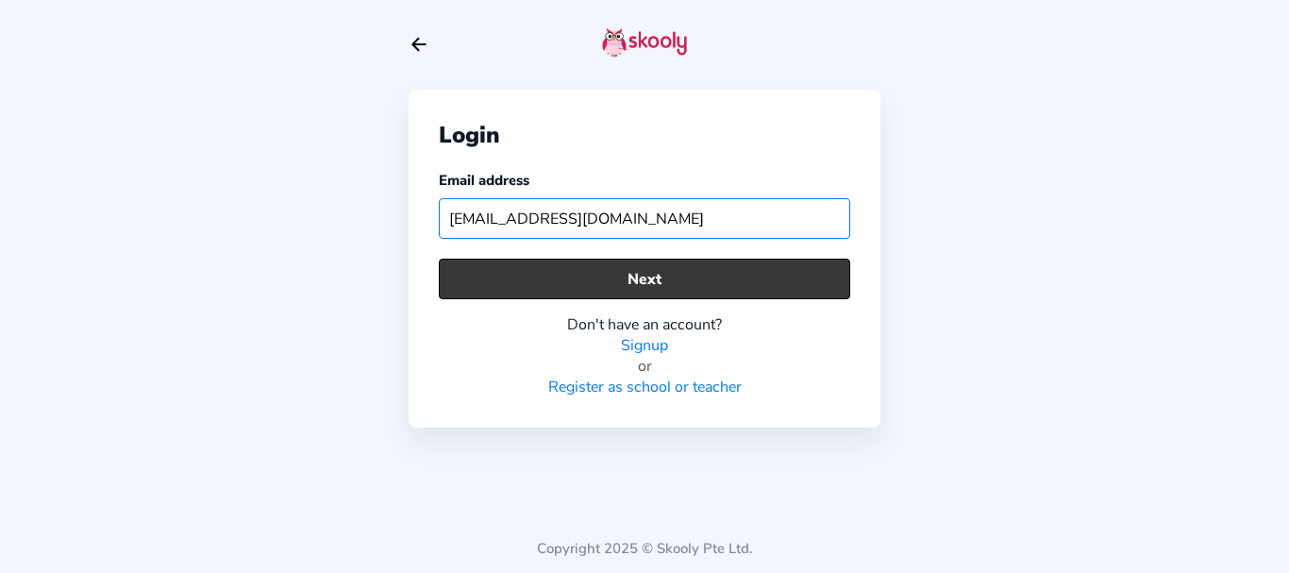
type input "tarnik@mailinator.com"
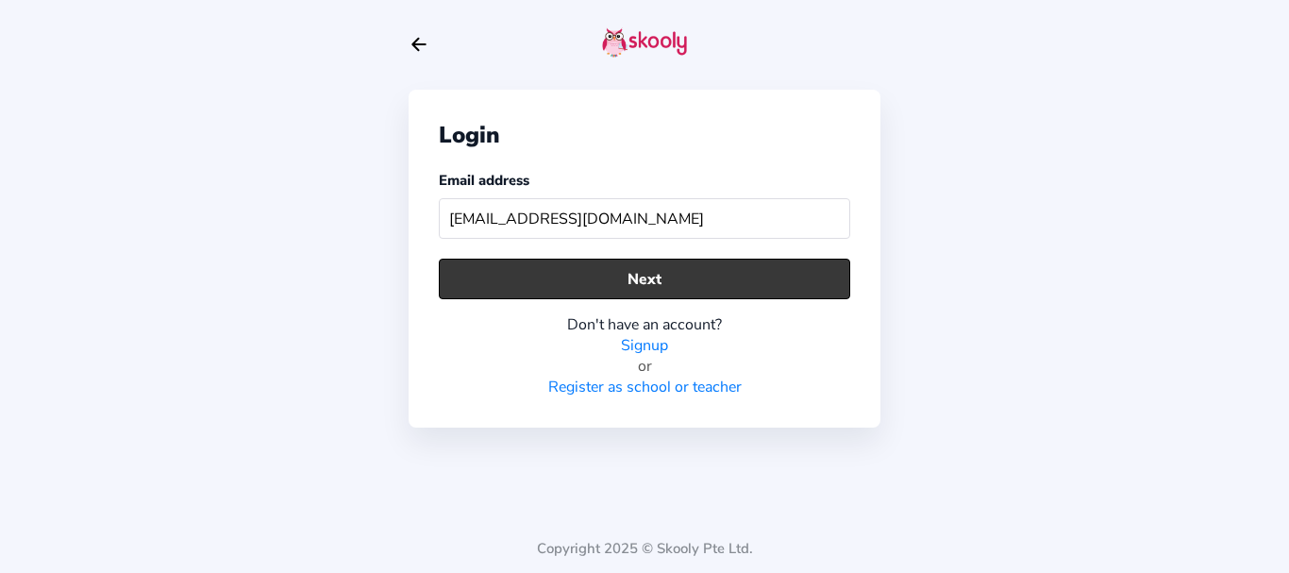
click at [459, 280] on button "Next" at bounding box center [644, 278] width 411 height 41
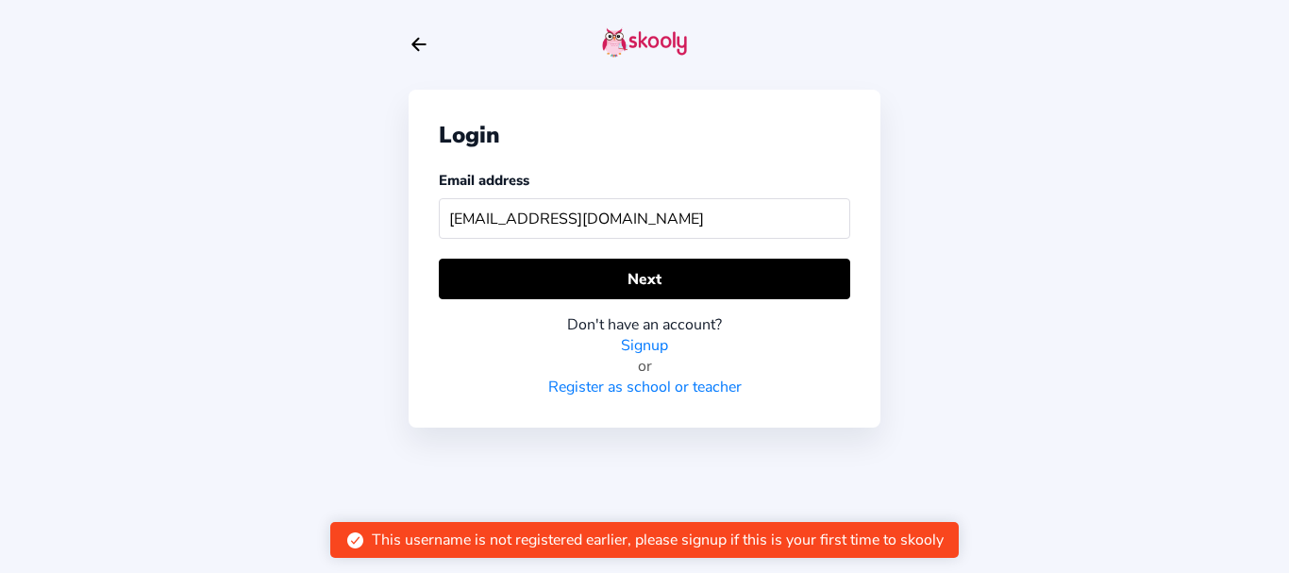
click at [284, 254] on div "Login Email address tarnik@mailinator.com Next Don't have an account? Signup or…" at bounding box center [644, 286] width 1289 height 573
